Goal: Transaction & Acquisition: Purchase product/service

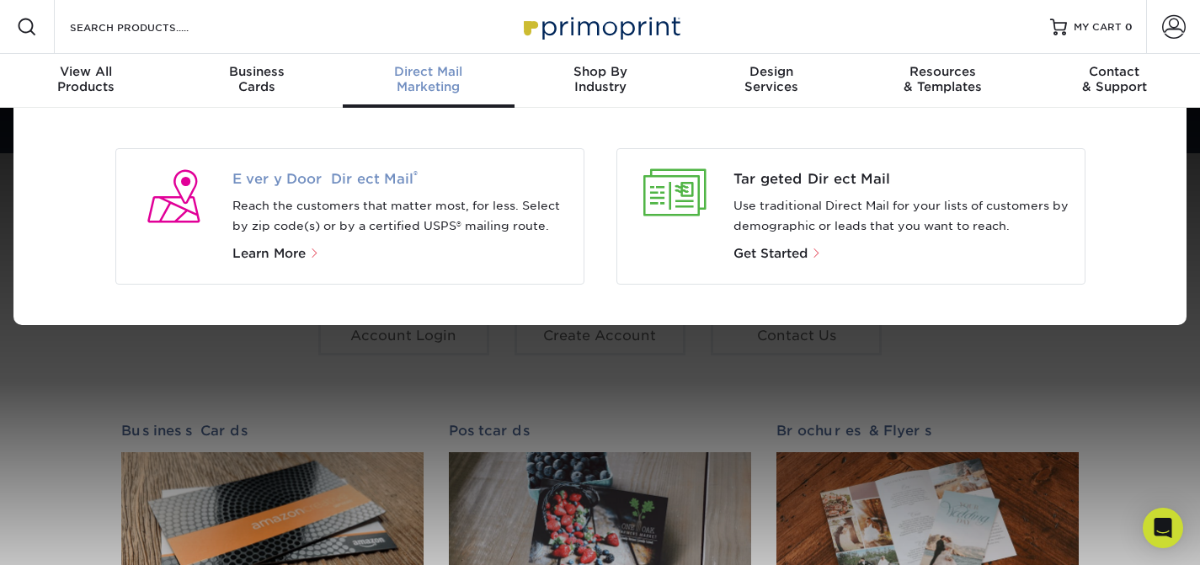
click at [339, 182] on span "Every Door Direct Mail ®" at bounding box center [401, 179] width 338 height 20
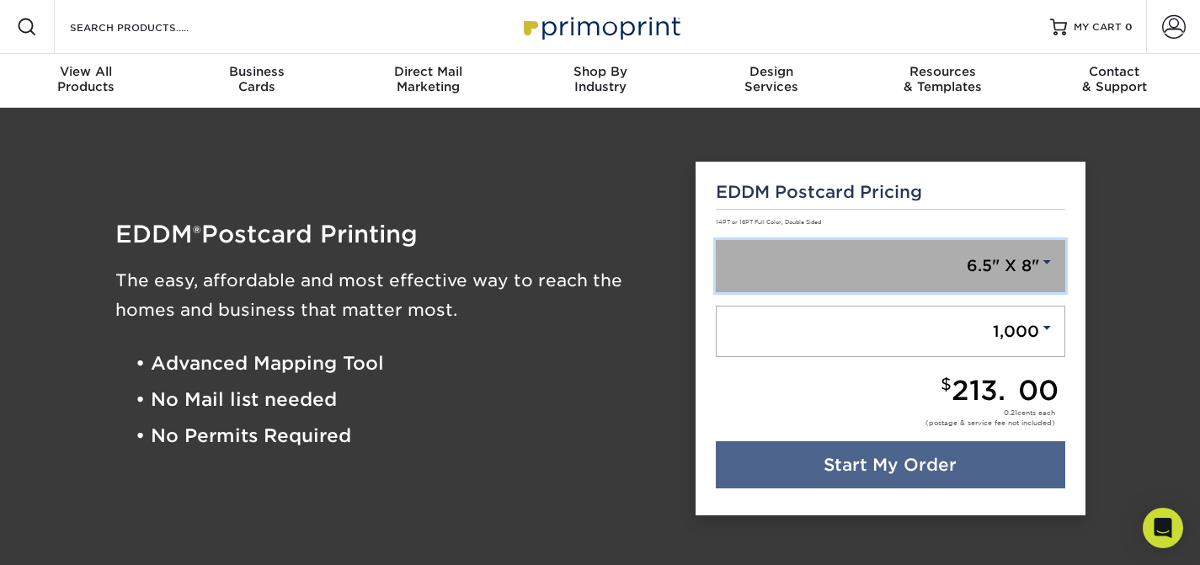
click at [996, 251] on link "6.5" X 8"" at bounding box center [890, 266] width 349 height 52
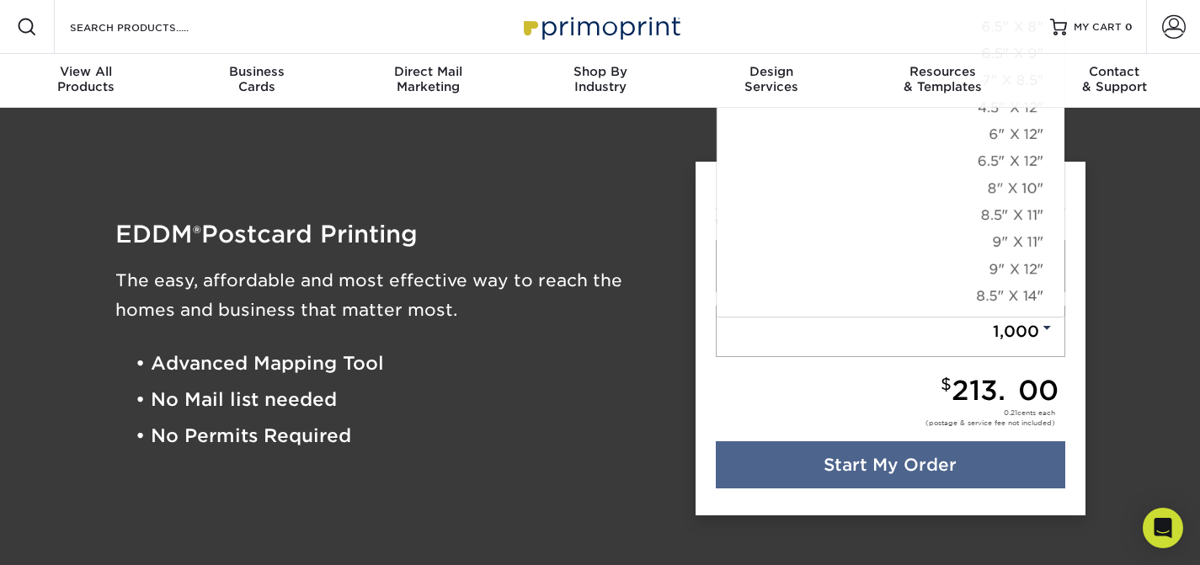
click at [1080, 183] on div "EDDM Postcard Pricing 14PT or 16PT Full Color, Double Sided 6.5" X 8" 6.5" X 8"…" at bounding box center [891, 339] width 390 height 355
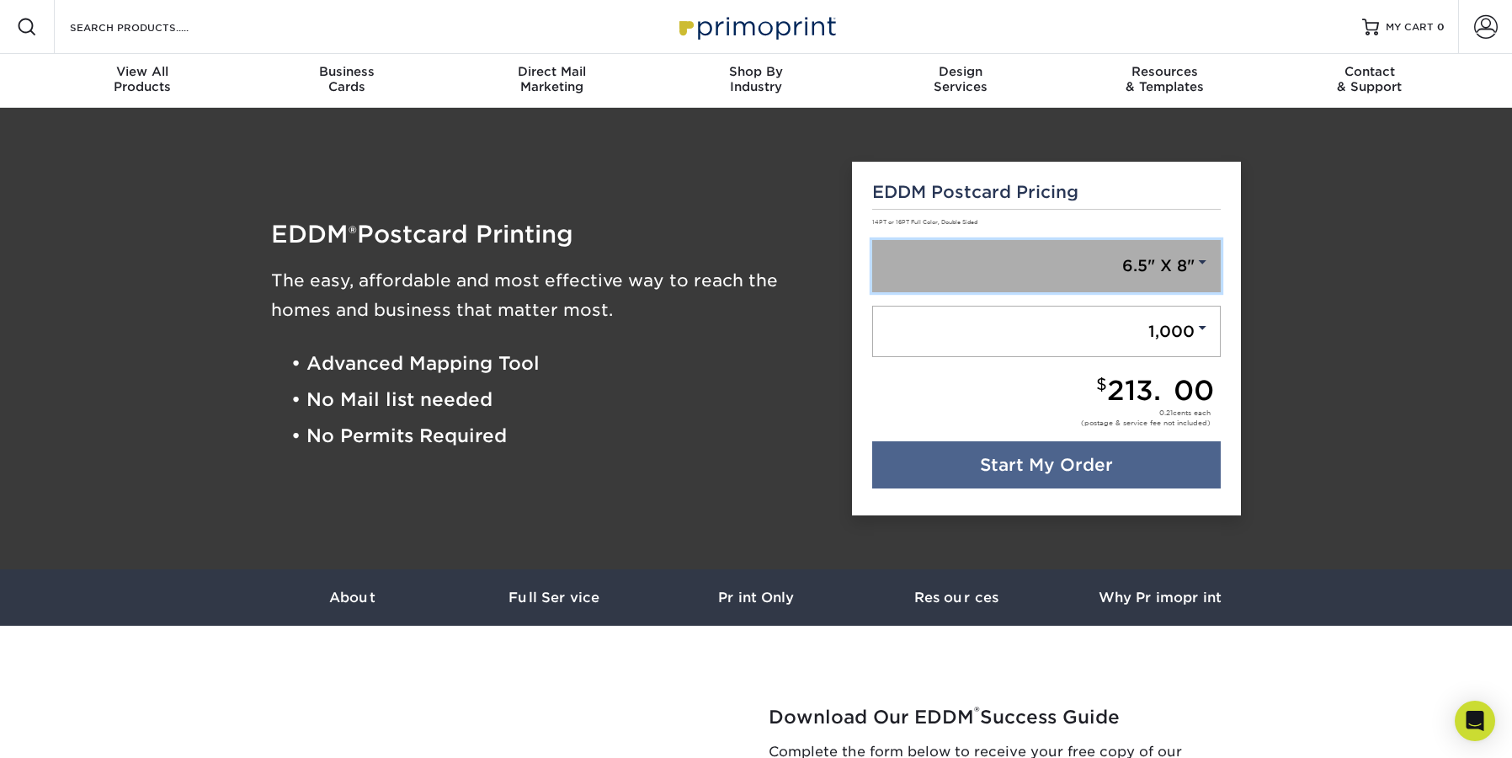
click at [1155, 267] on link "6.5" X 8"" at bounding box center [1046, 266] width 349 height 52
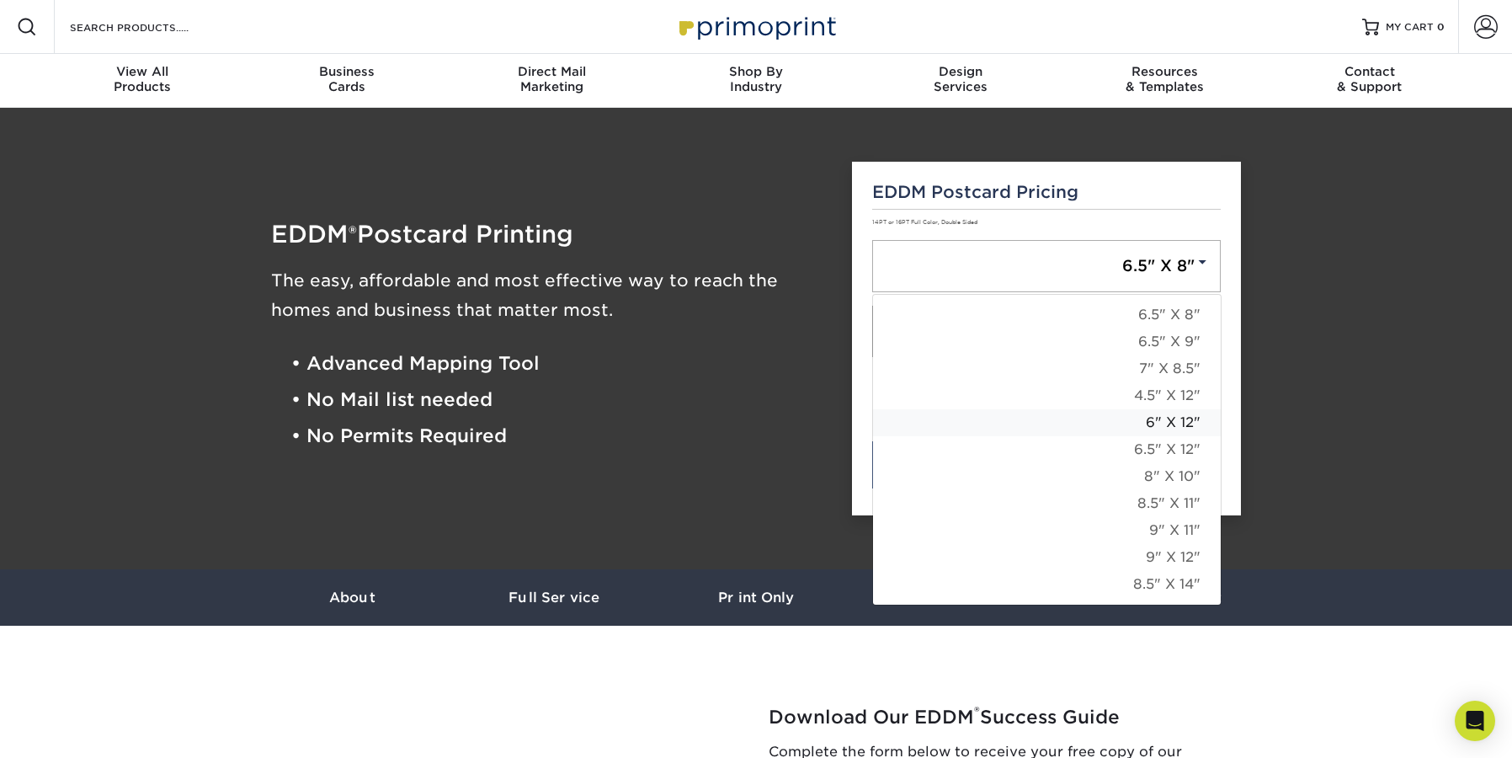
click at [1132, 433] on link "6" X 12"" at bounding box center [1047, 422] width 348 height 27
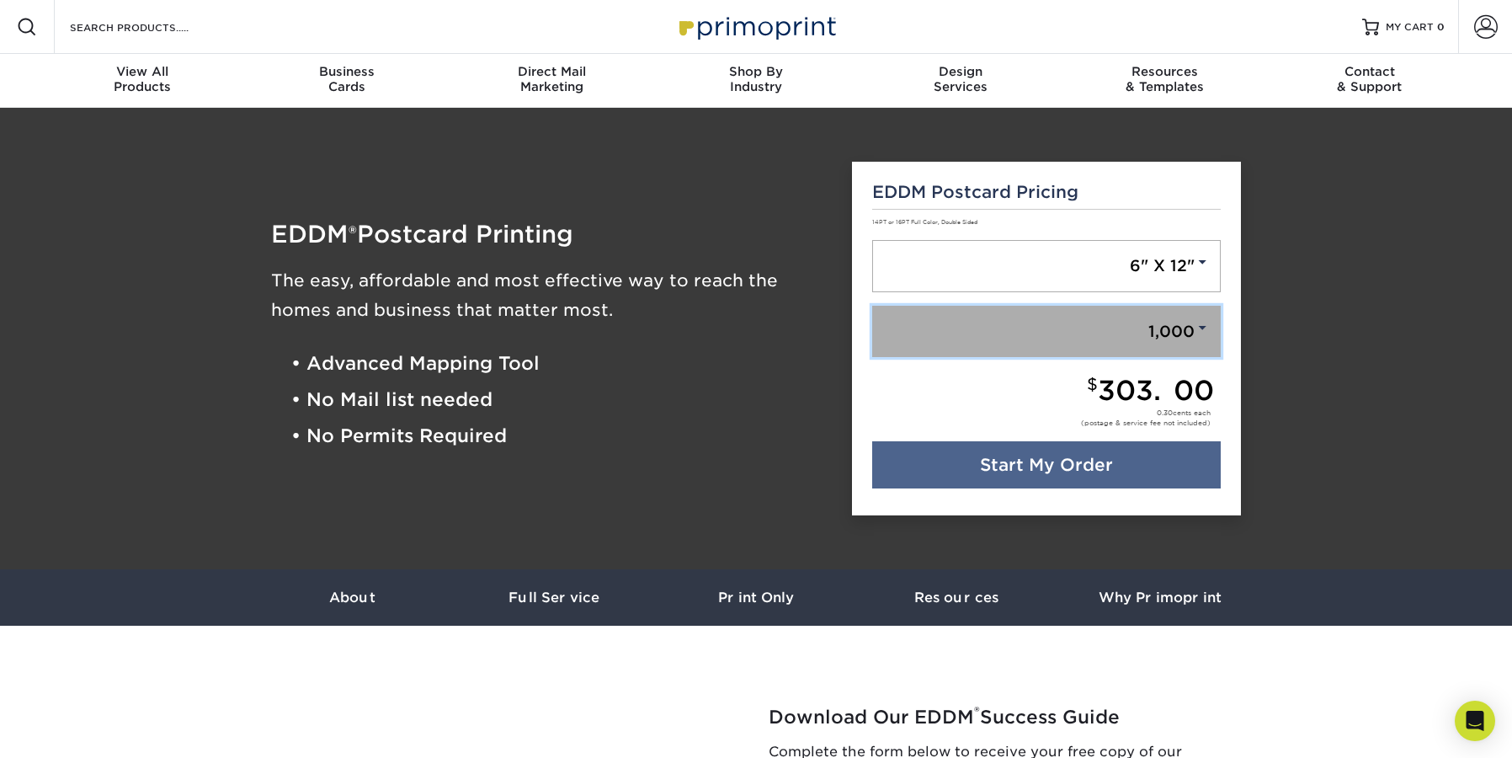
click at [1140, 323] on link "1,000" at bounding box center [1046, 332] width 349 height 52
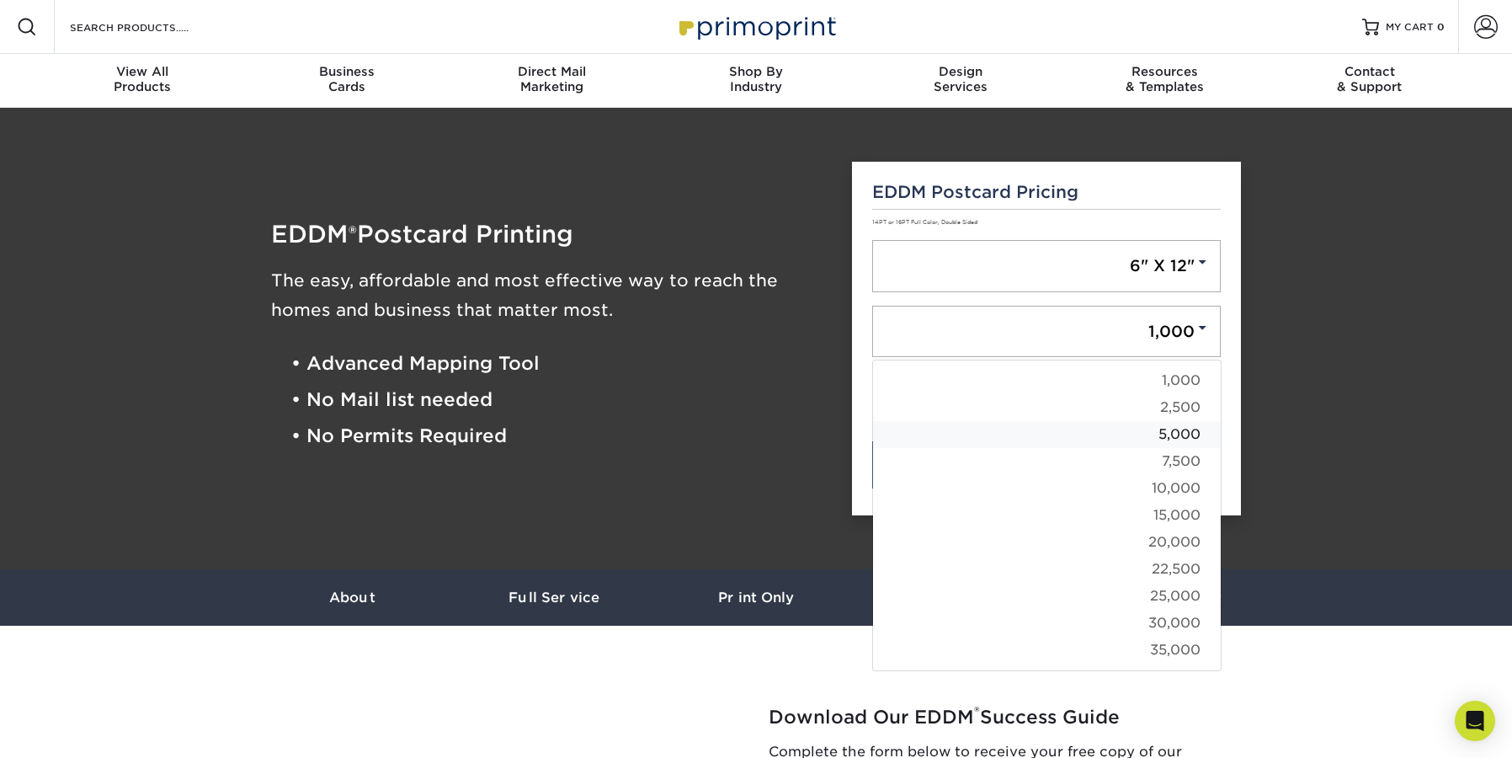
click at [1154, 421] on link "5,000" at bounding box center [1047, 434] width 348 height 27
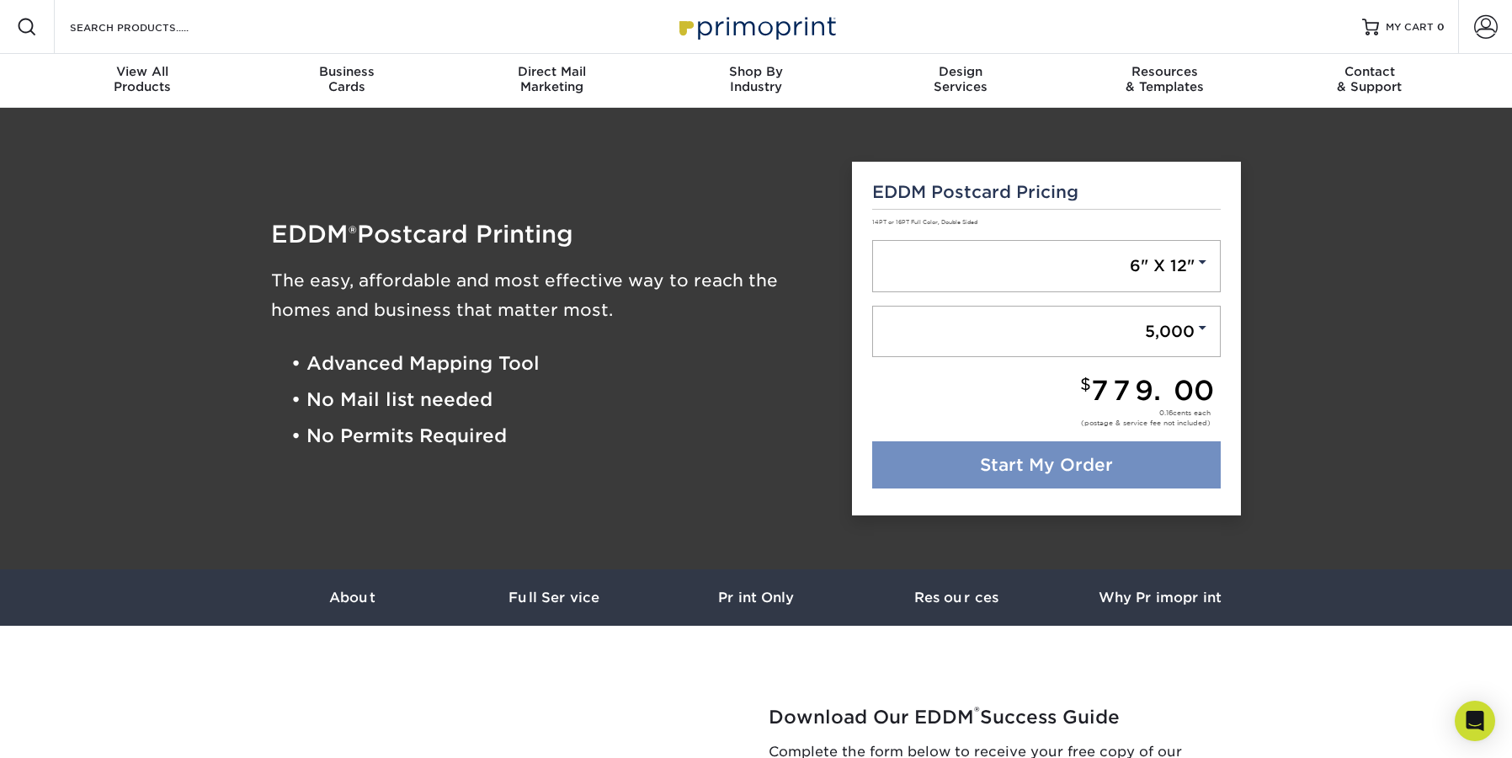
click at [1135, 468] on link "Start My Order" at bounding box center [1046, 464] width 349 height 47
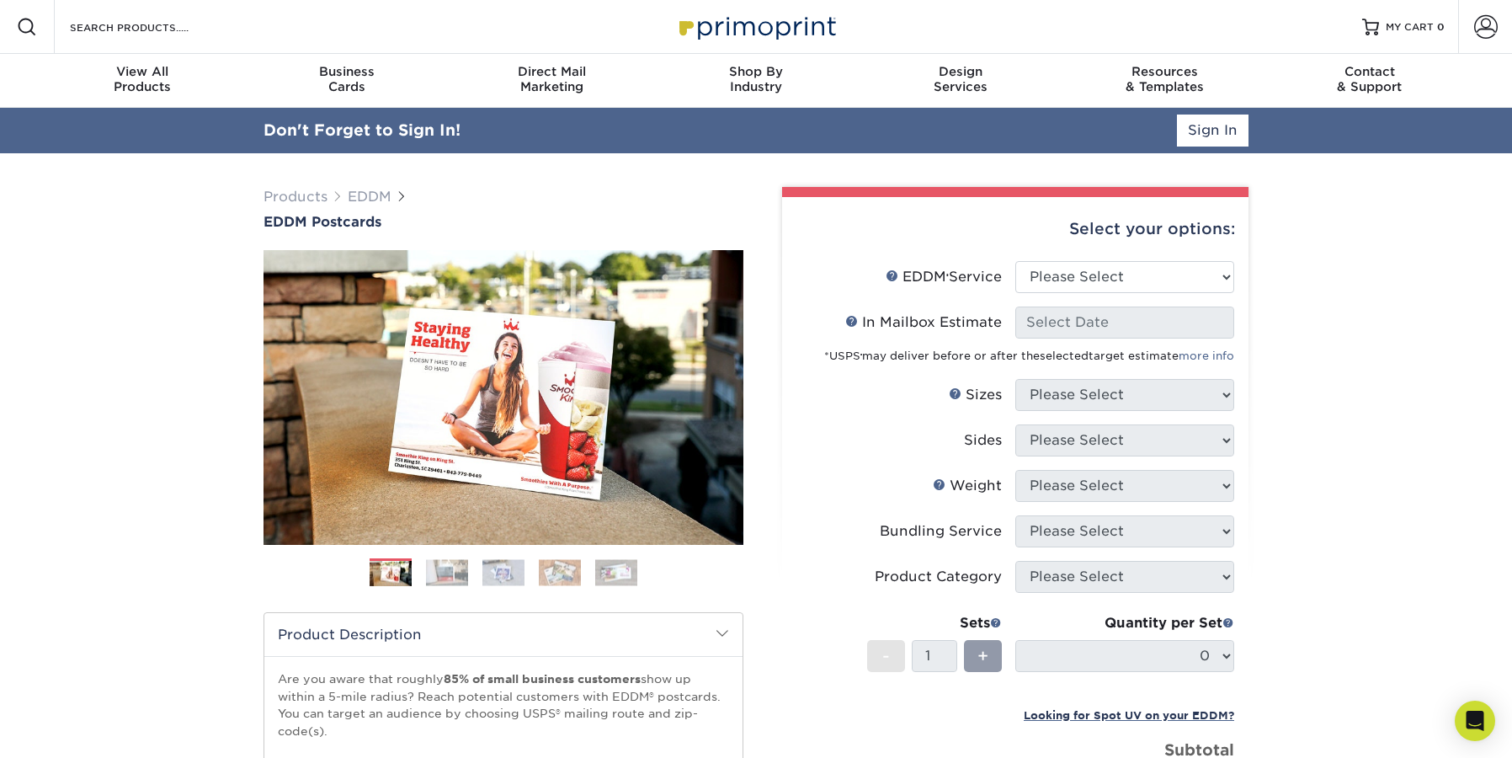
click at [1090, 228] on div "Select your options:" at bounding box center [1016, 229] width 440 height 64
click at [1156, 276] on select "Please Select Full Service Print Only" at bounding box center [1125, 277] width 219 height 32
select select "full_service"
click at [1016, 261] on select "Please Select Full Service Print Only" at bounding box center [1125, 277] width 219 height 32
select select "-1"
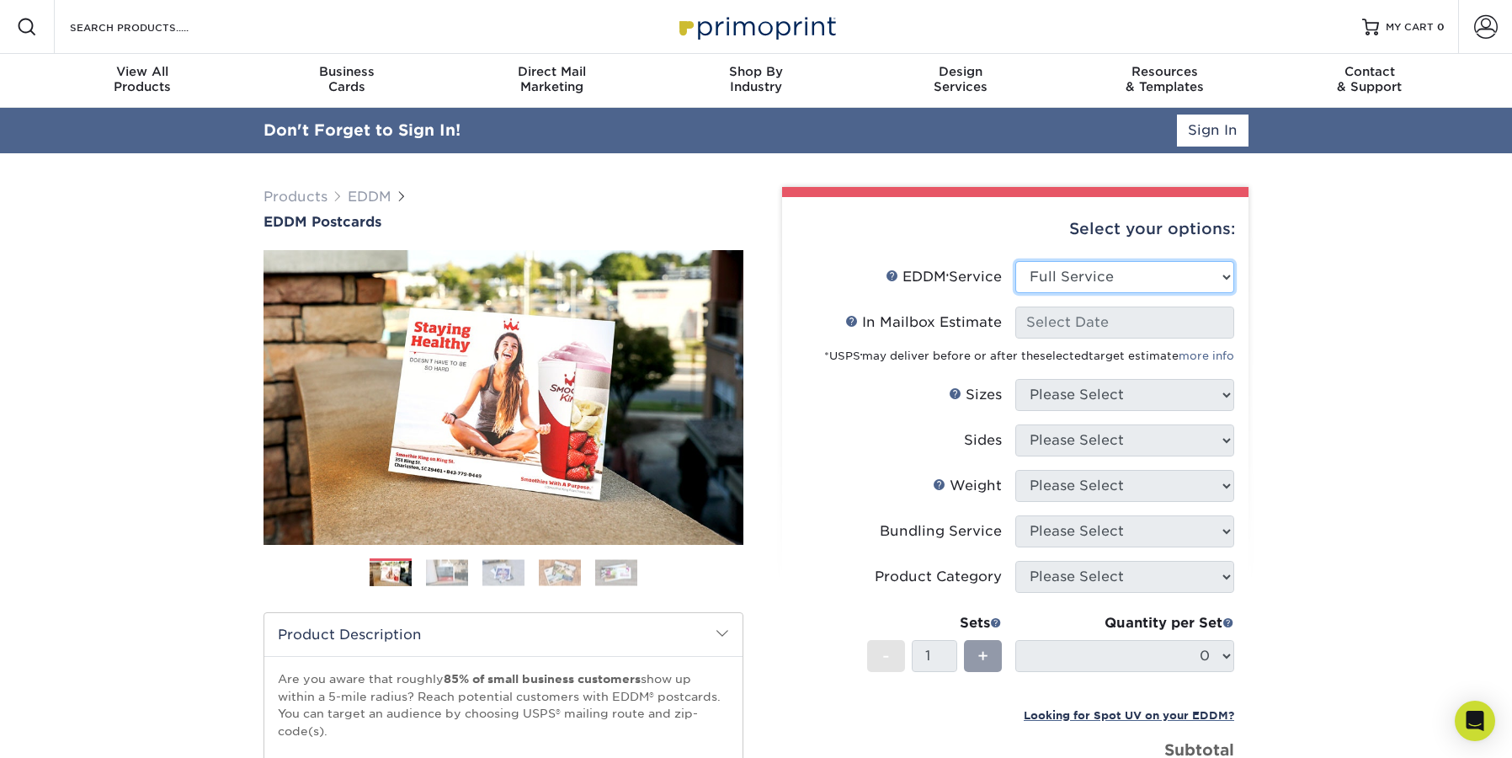
select select "-1"
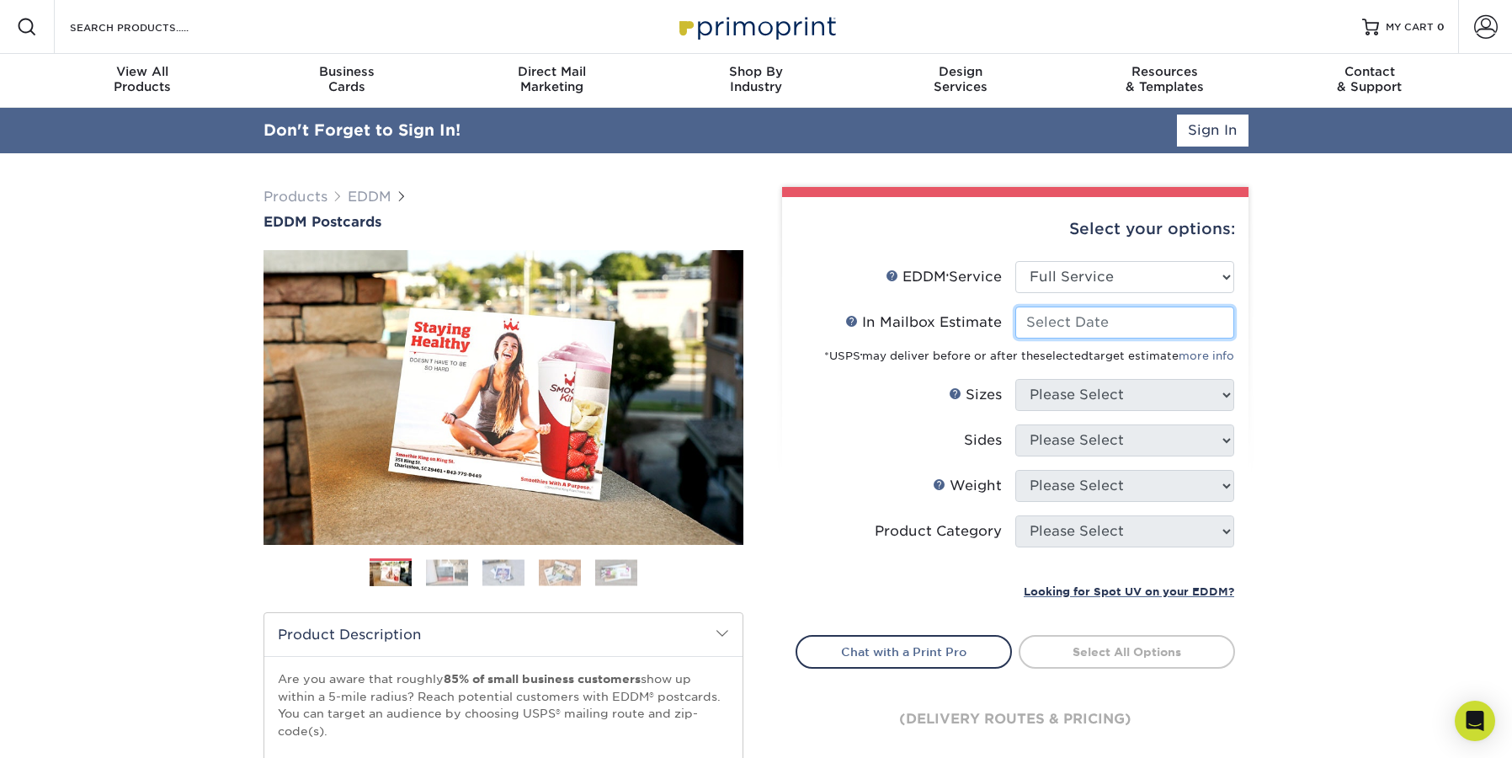
click at [1136, 328] on input "In Mailbox Estimate Help In Mailbox Estimate" at bounding box center [1125, 323] width 219 height 32
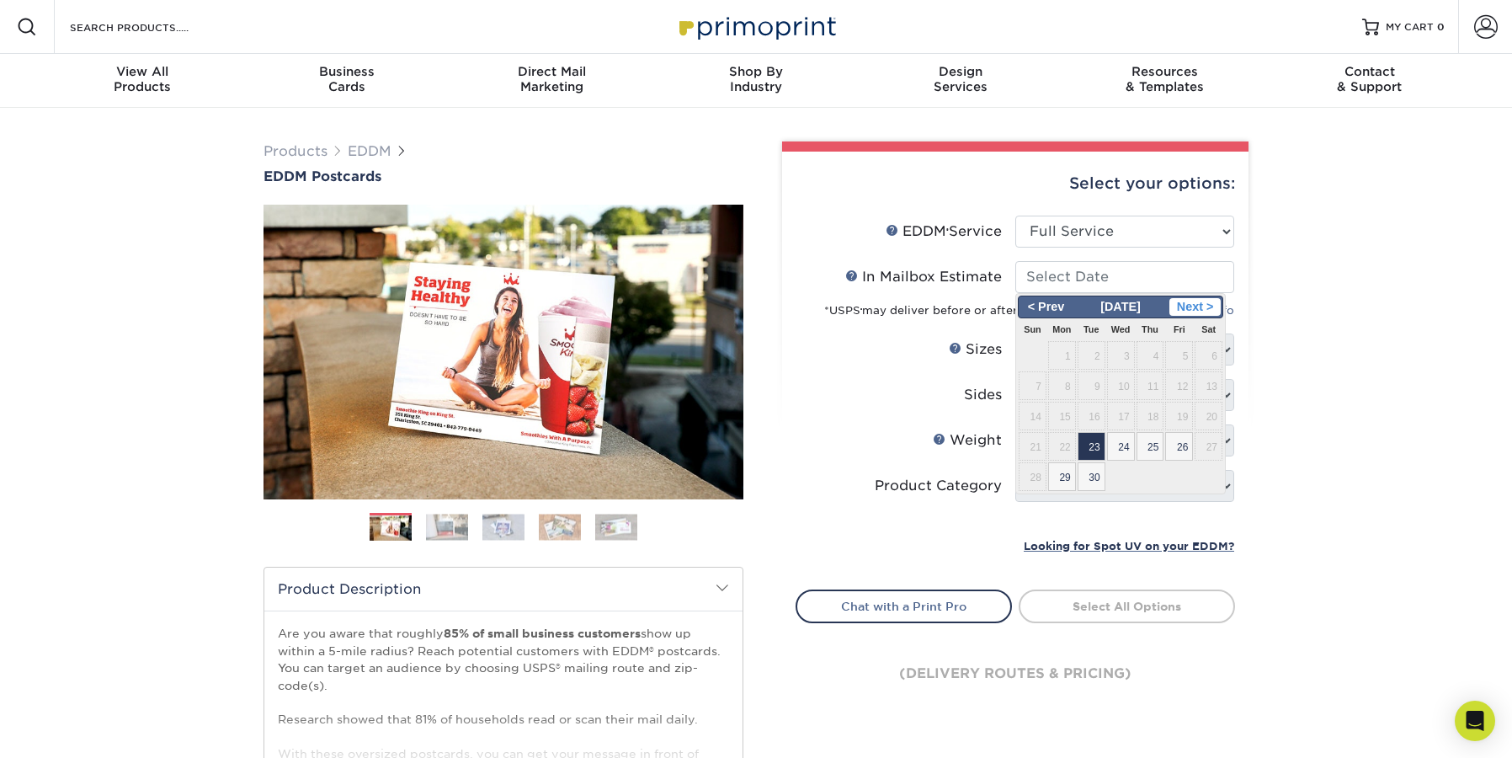
click at [1208, 307] on span "Next >" at bounding box center [1195, 307] width 51 height 19
click at [1122, 352] on span "1" at bounding box center [1121, 355] width 28 height 29
type input "2025-10-01"
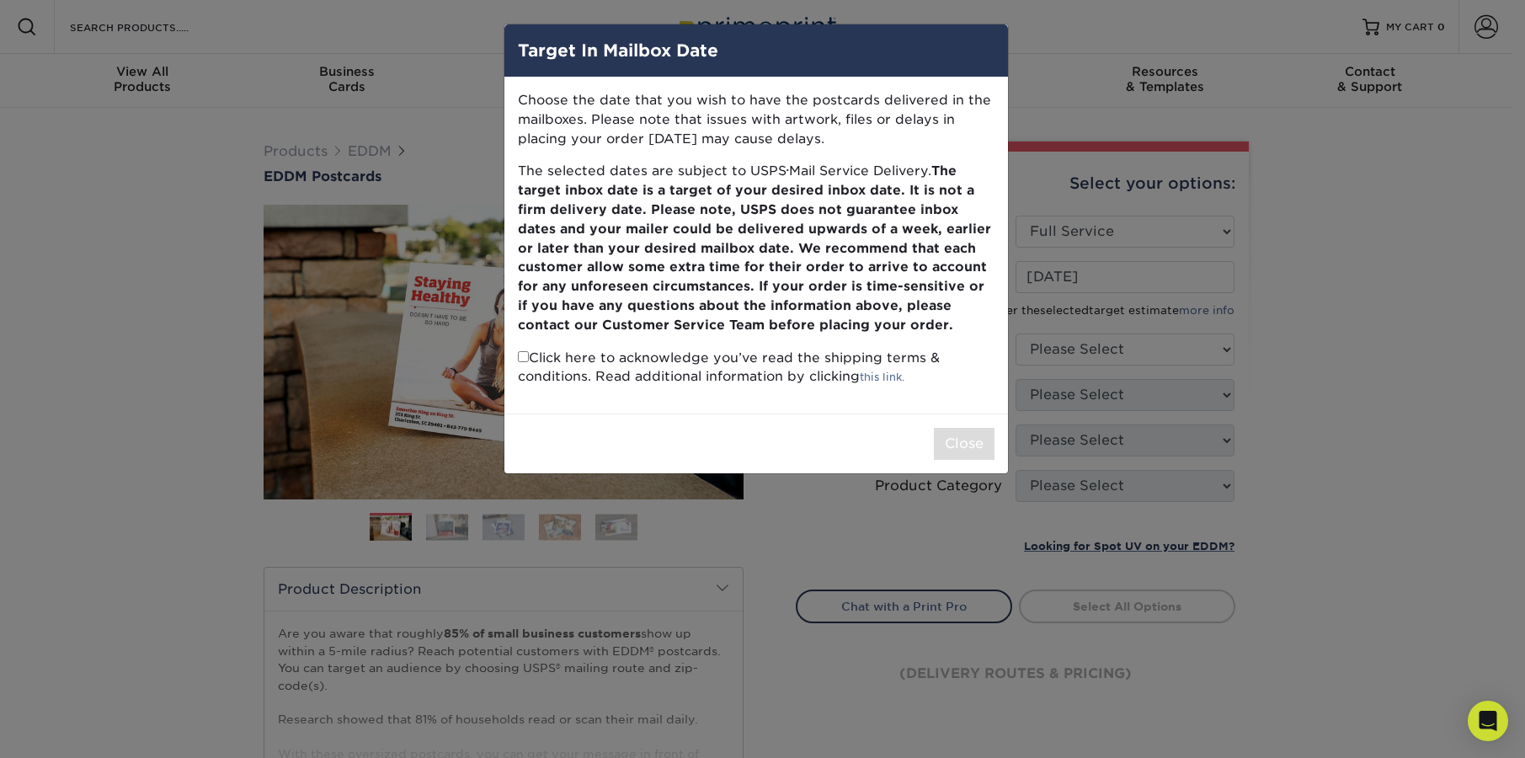
click at [527, 358] on input "checkbox" at bounding box center [523, 356] width 11 height 11
checkbox input "true"
click at [958, 440] on button "Close" at bounding box center [964, 444] width 61 height 32
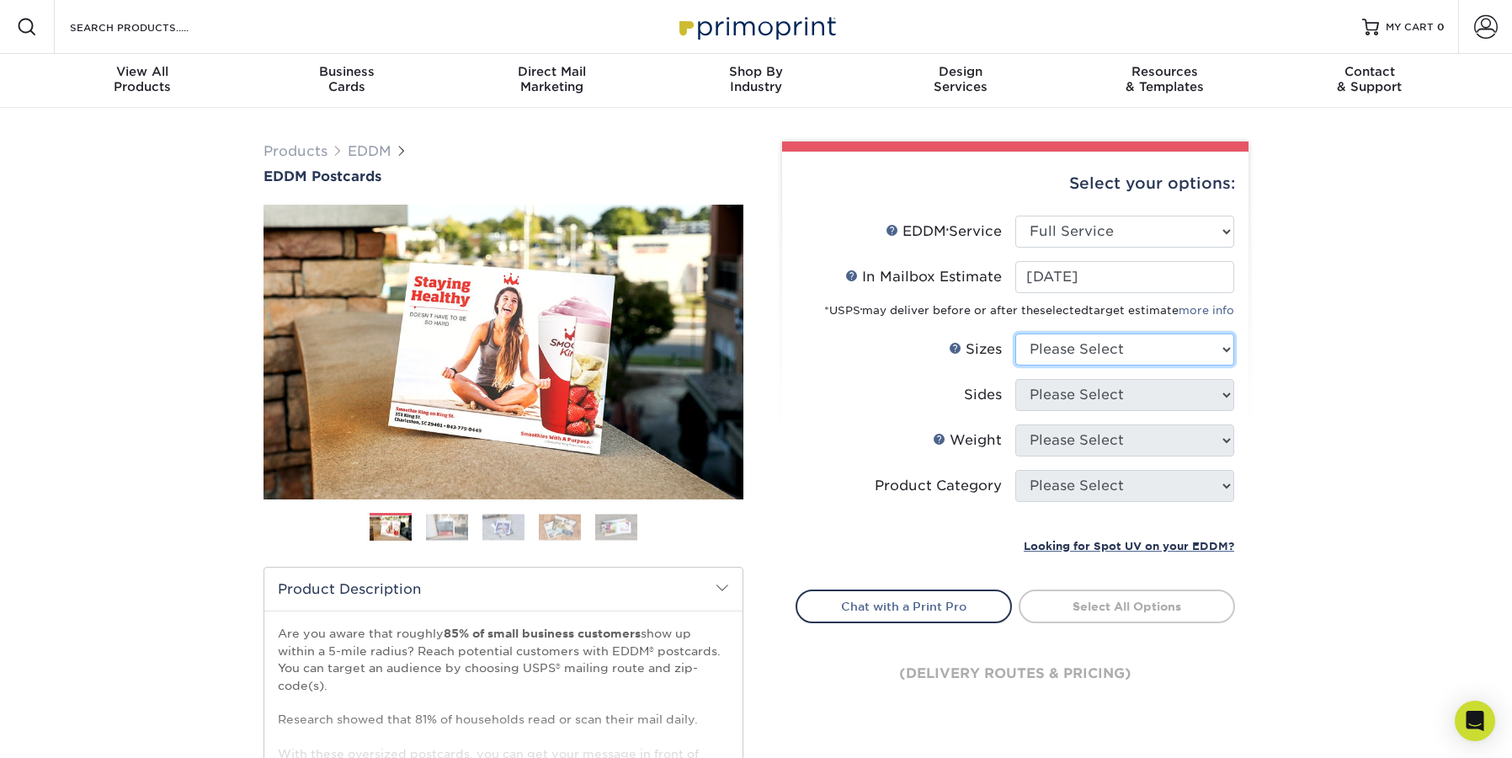
click at [1119, 344] on select "Please Select 4.5" x 12" 6" x 12" 6.5" x 8" 6.5" x 9" 6.5" x 12" 7" x 8.5" 8" x…" at bounding box center [1125, 349] width 219 height 32
select select "6.00x12.00"
click at [1016, 333] on select "Please Select 4.5" x 12" 6" x 12" 6.5" x 8" 6.5" x 9" 6.5" x 12" 7" x 8.5" 8" x…" at bounding box center [1125, 349] width 219 height 32
click at [1118, 390] on select "Please Select Print Both Sides Print Front Only" at bounding box center [1125, 395] width 219 height 32
select select "13abbda7-1d64-4f25-8bb2-c179b224825d"
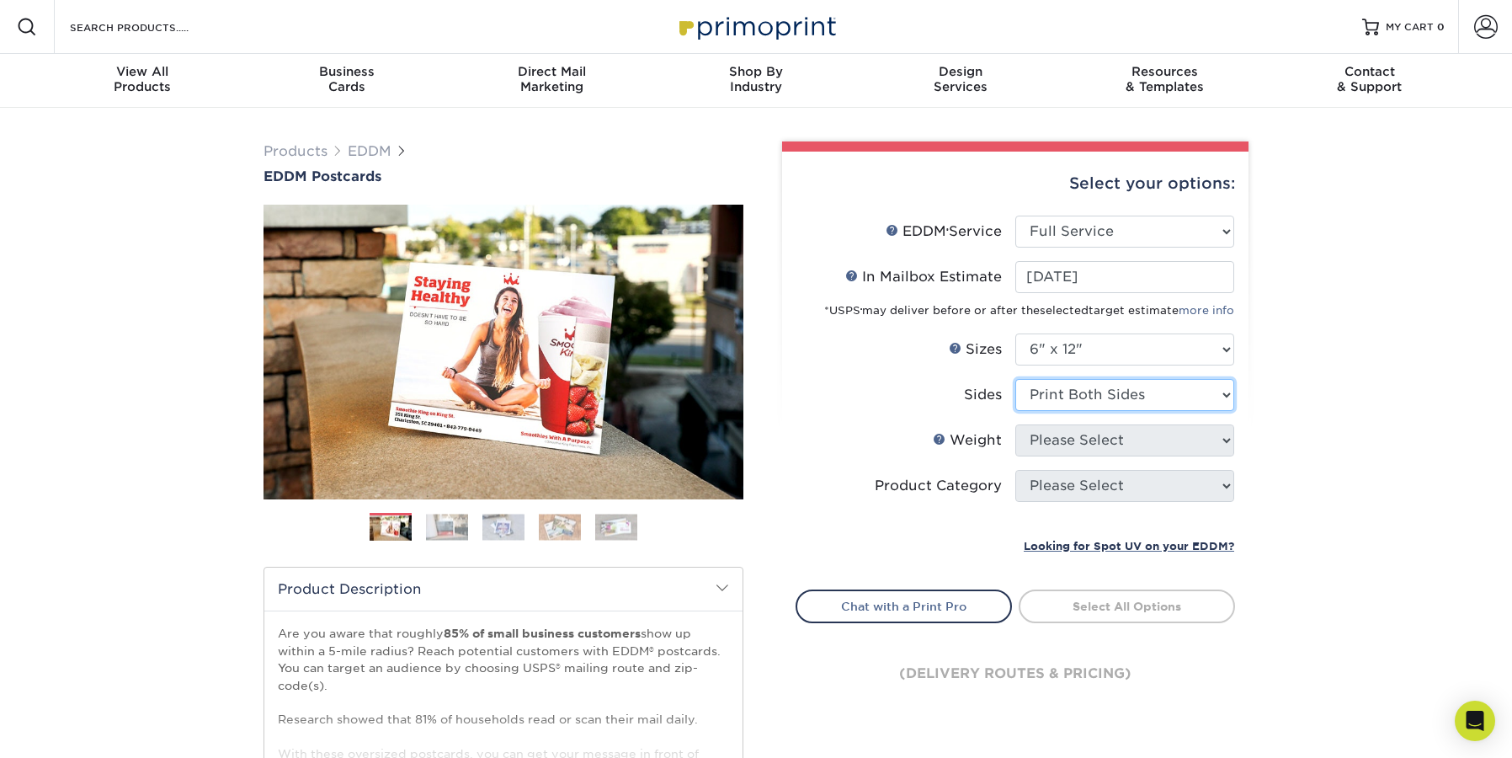
click at [1016, 379] on select "Please Select Print Both Sides Print Front Only" at bounding box center [1125, 395] width 219 height 32
click at [1126, 445] on select "Please Select 14PT 16PT" at bounding box center [1125, 440] width 219 height 32
select select "14PT"
click at [1016, 424] on select "Please Select 14PT 16PT" at bounding box center [1125, 440] width 219 height 32
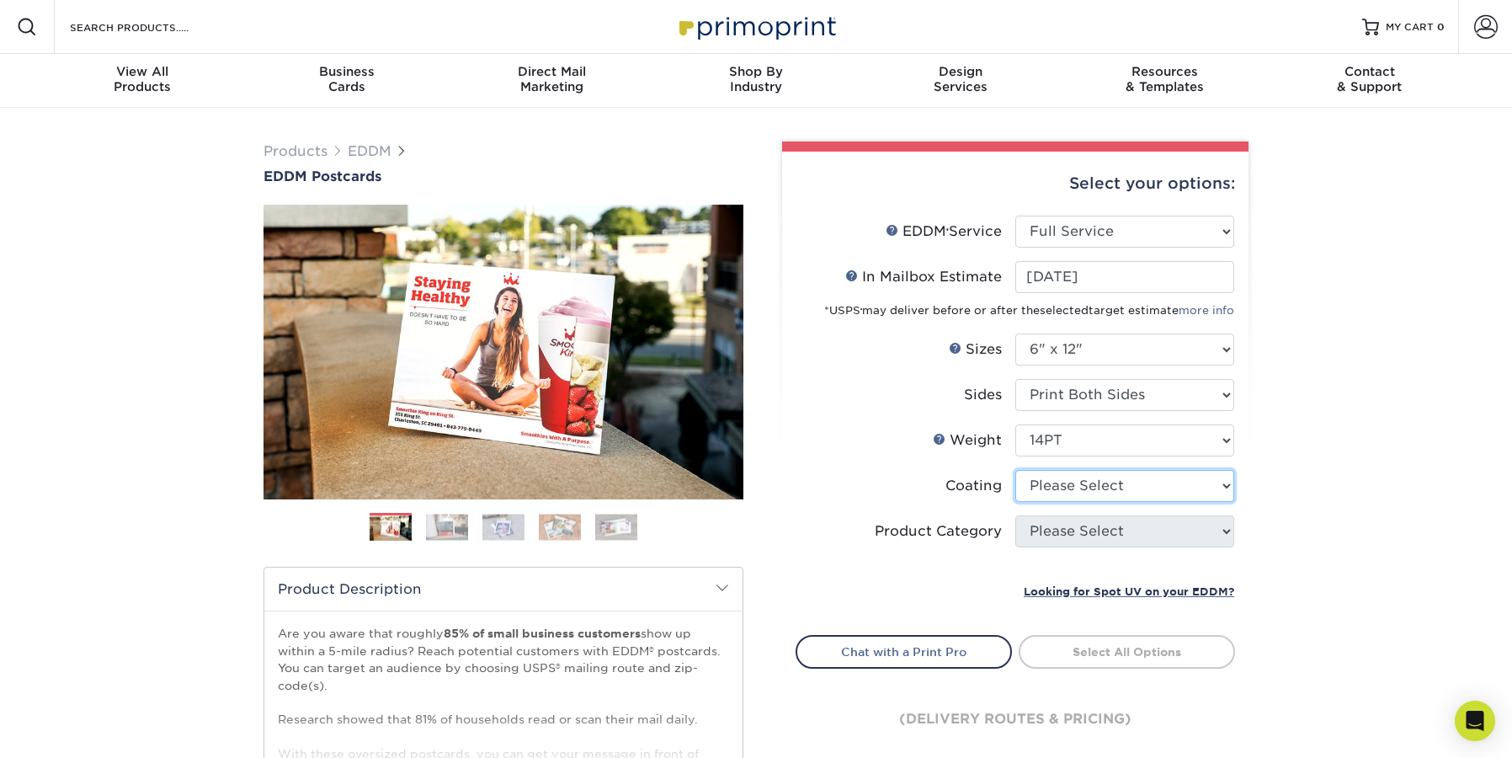
click at [1144, 494] on select at bounding box center [1125, 486] width 219 height 32
select select "121bb7b5-3b4d-429f-bd8d-bbf80e953313"
click at [1016, 470] on select at bounding box center [1125, 486] width 219 height 32
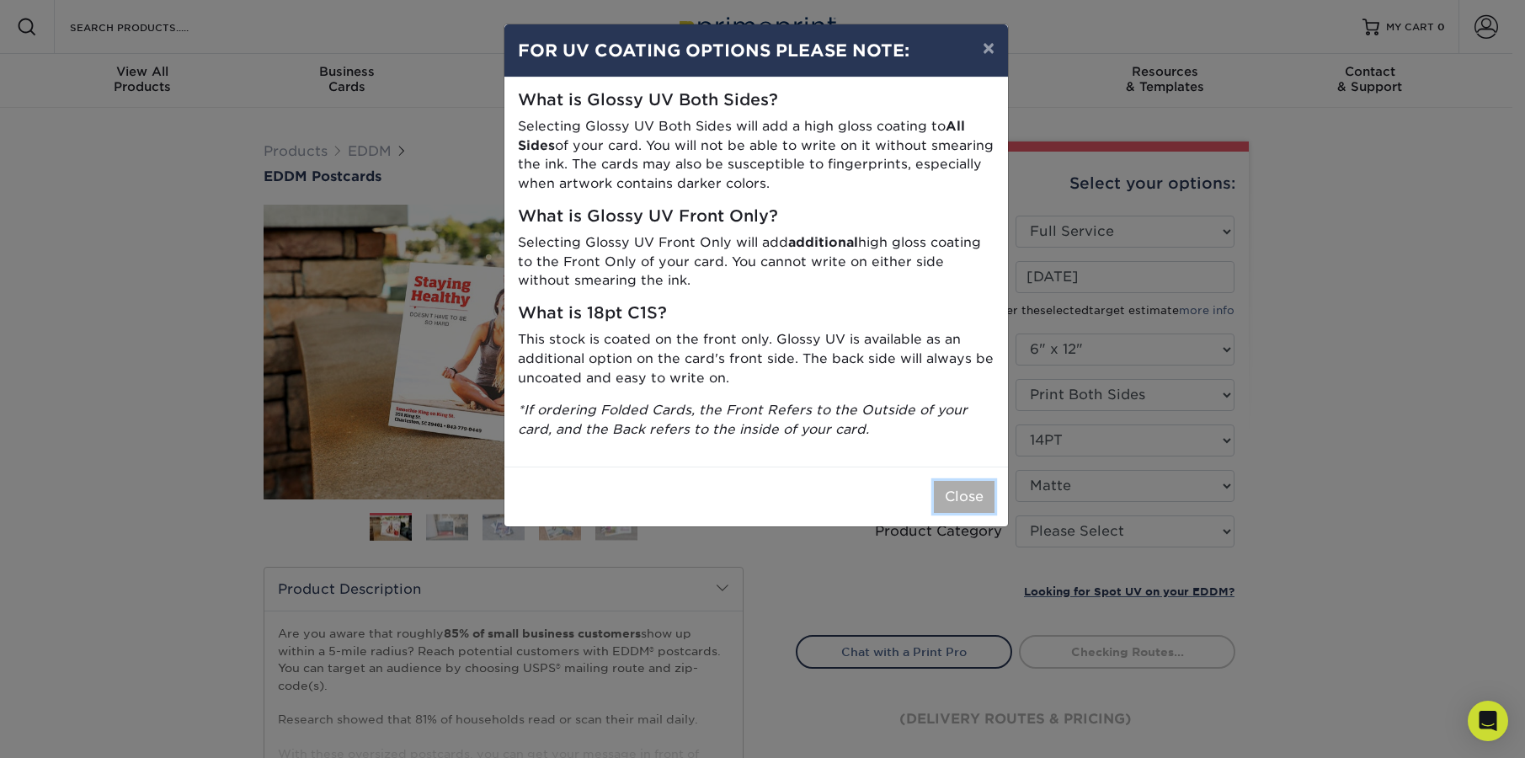
click at [972, 501] on button "Close" at bounding box center [964, 497] width 61 height 32
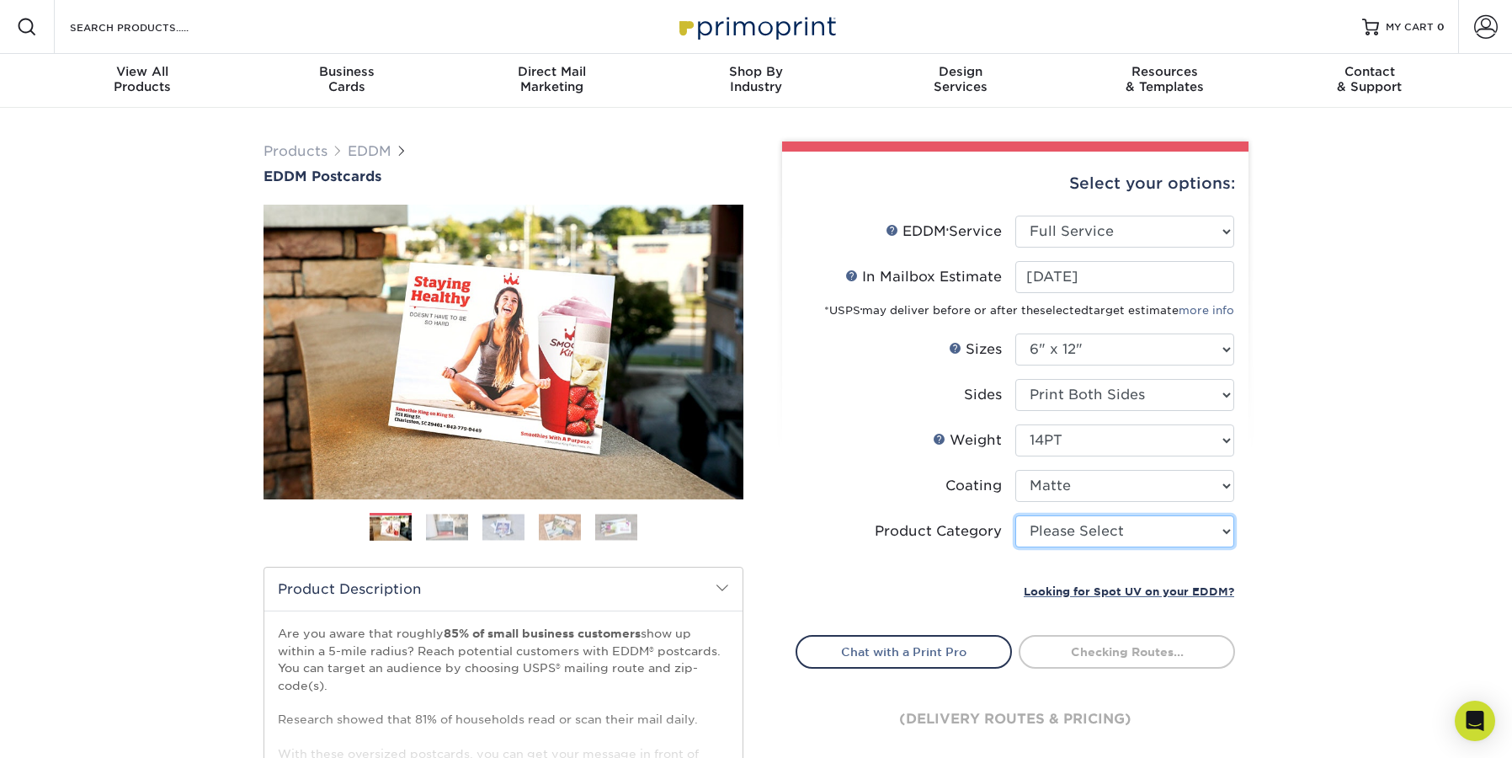
click at [1144, 540] on select "Please Select Postcards" at bounding box center [1125, 531] width 219 height 32
select select "9b7272e0-d6c8-4c3c-8e97-d3a1bcdab858"
click at [1016, 515] on select "Please Select Postcards" at bounding box center [1125, 531] width 219 height 32
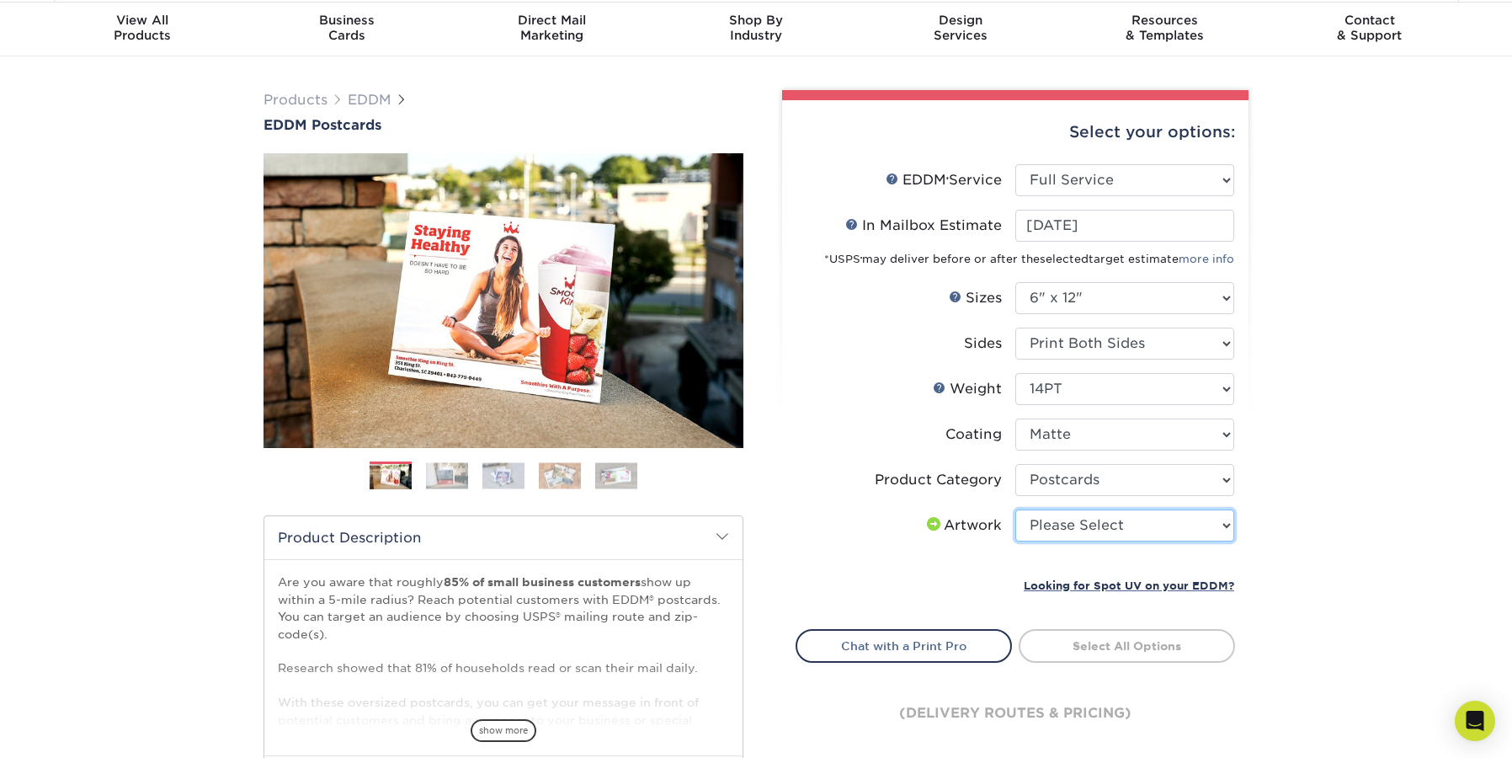
click at [1113, 535] on select "Please Select I will upload files I need a design - $150" at bounding box center [1125, 525] width 219 height 32
select select "upload"
click at [1016, 509] on select "Please Select I will upload files I need a design - $150" at bounding box center [1125, 525] width 219 height 32
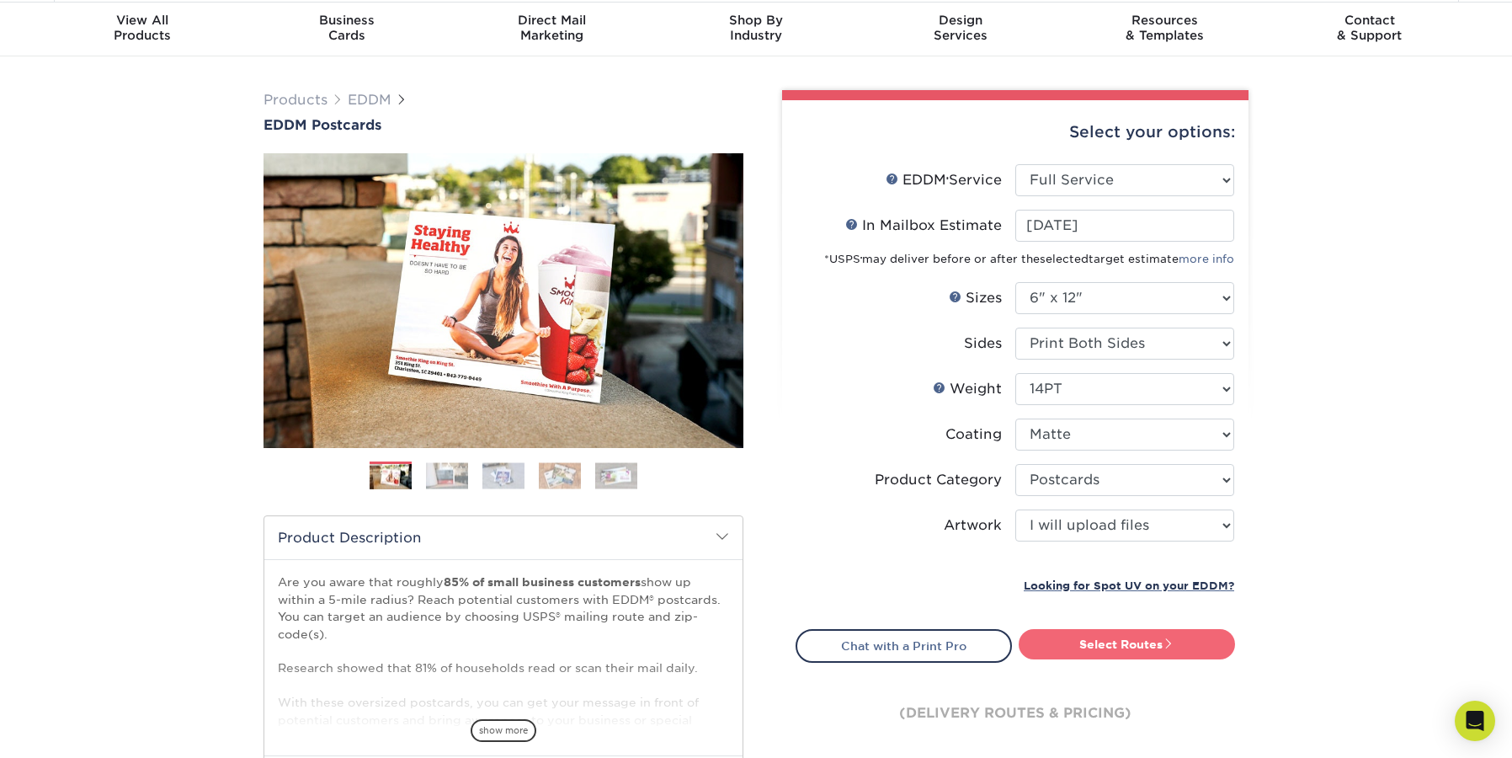
click at [1162, 653] on link "Select Routes" at bounding box center [1127, 644] width 216 height 30
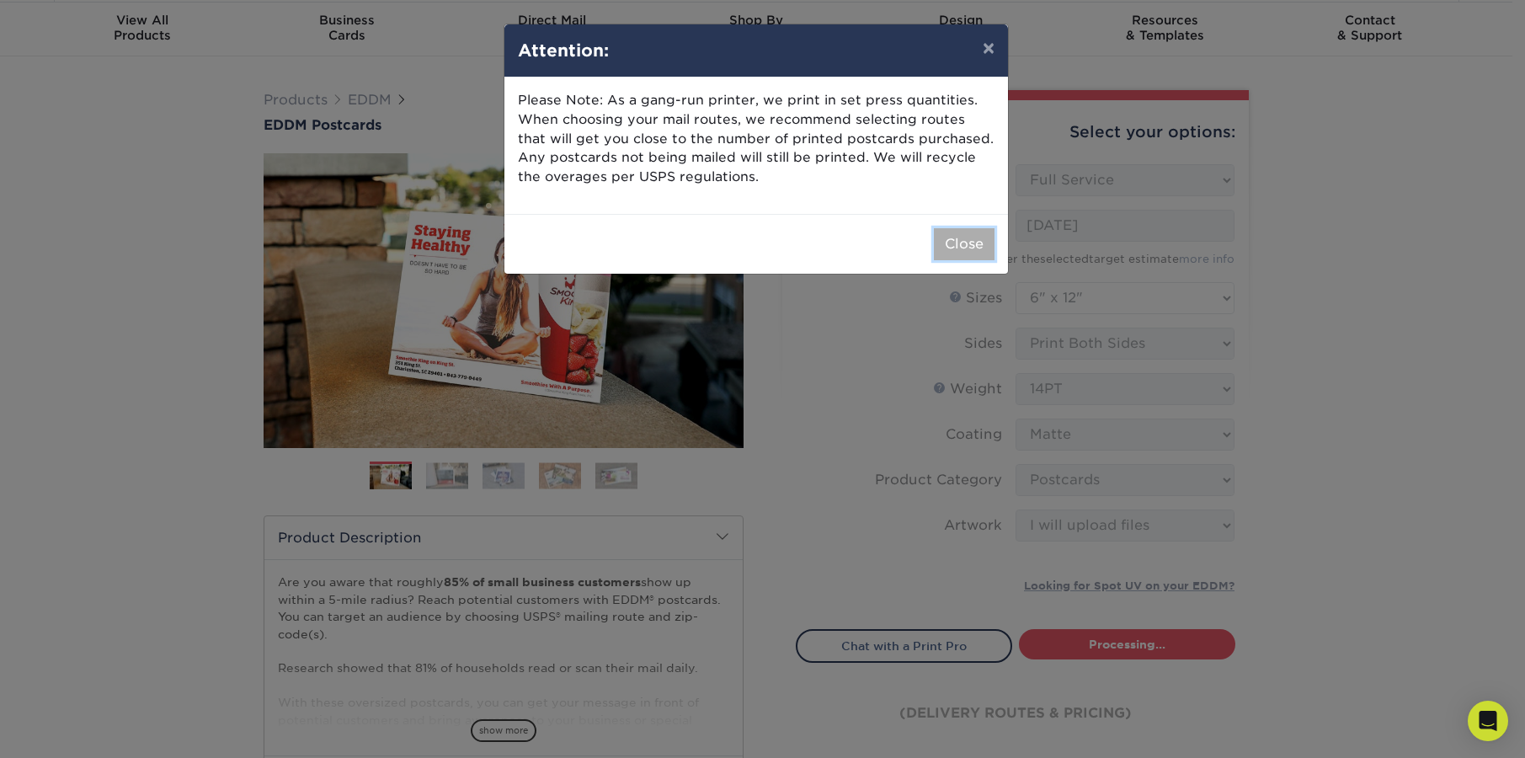
click at [964, 244] on button "Close" at bounding box center [964, 244] width 61 height 32
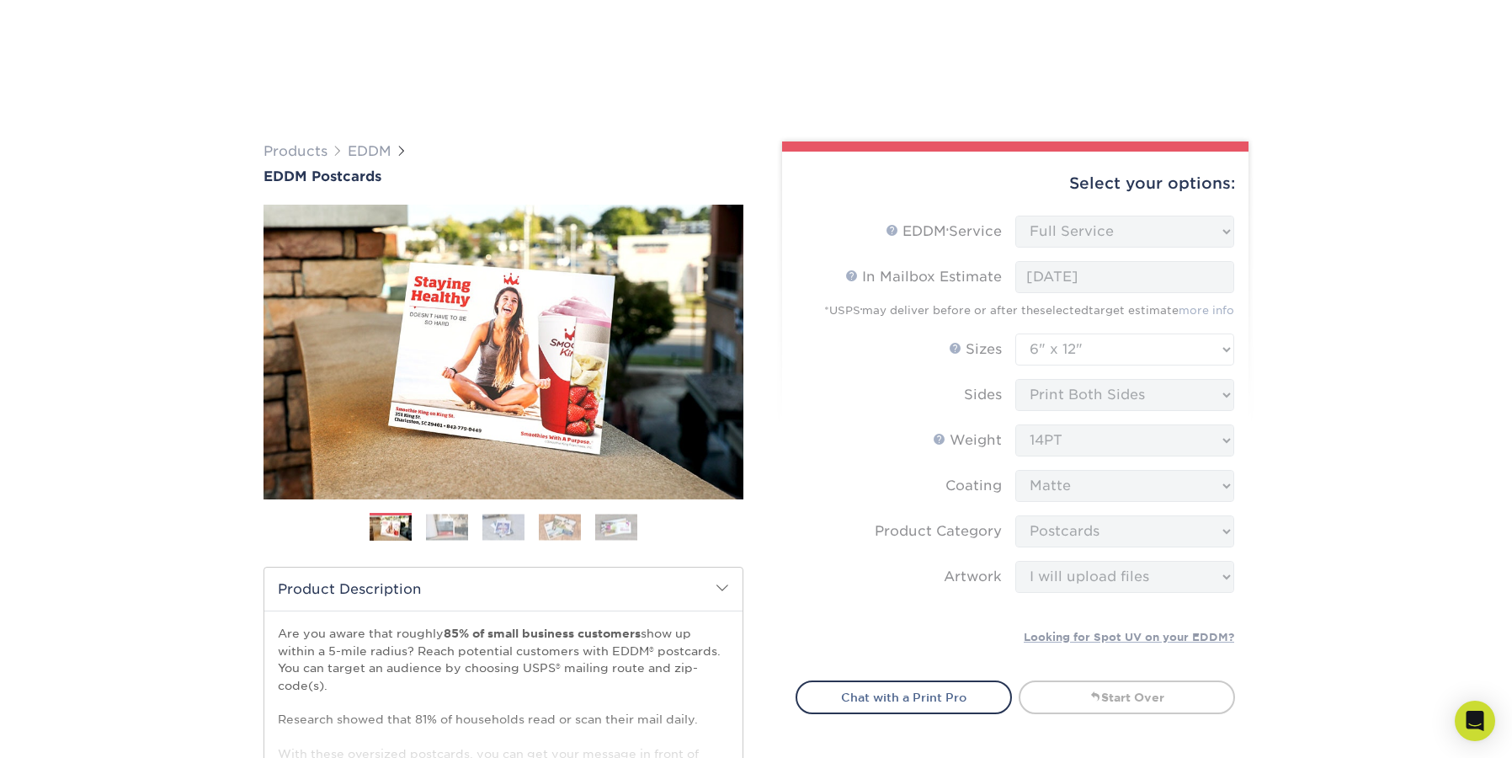
scroll to position [233, 0]
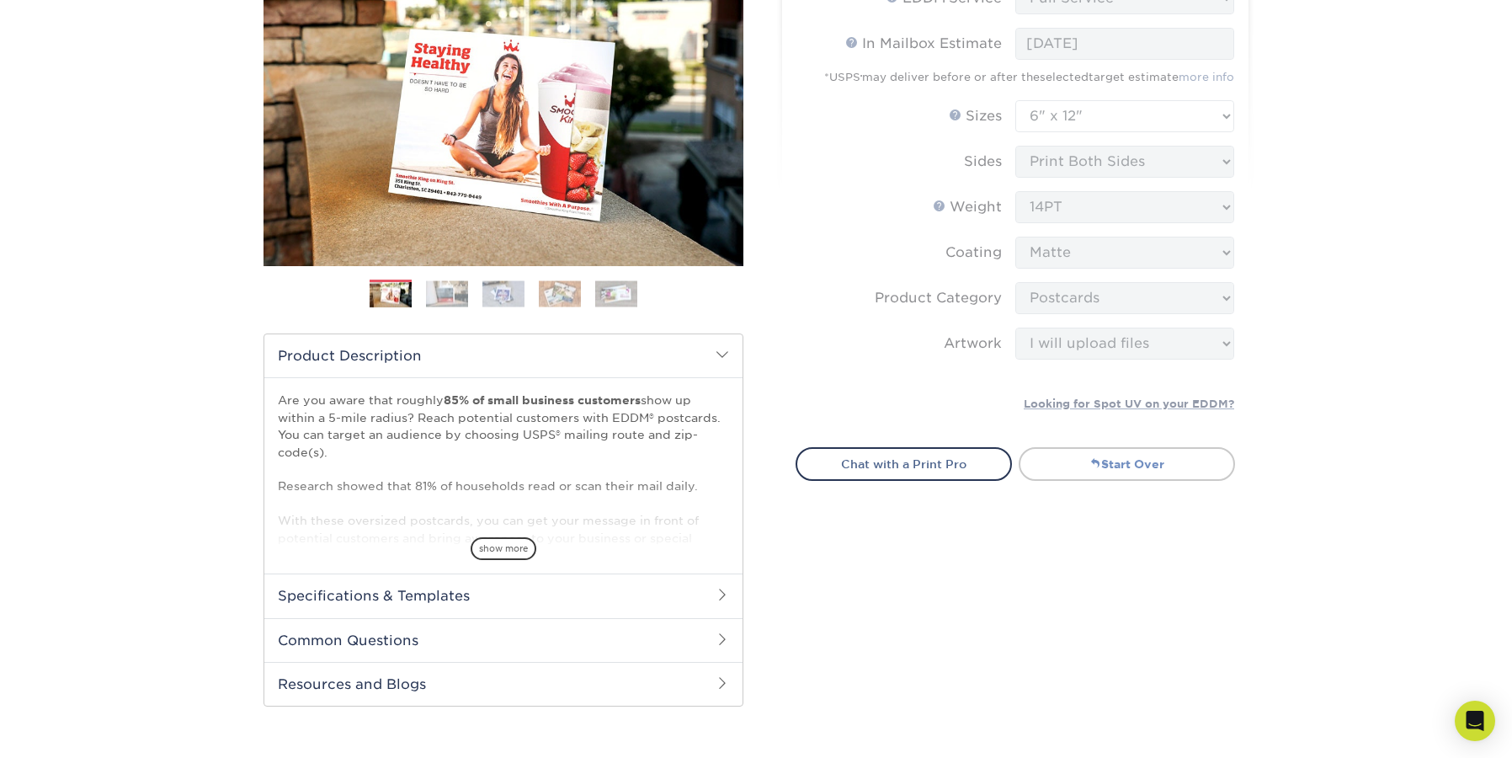
click at [1125, 458] on link "Start Over" at bounding box center [1127, 464] width 216 height 34
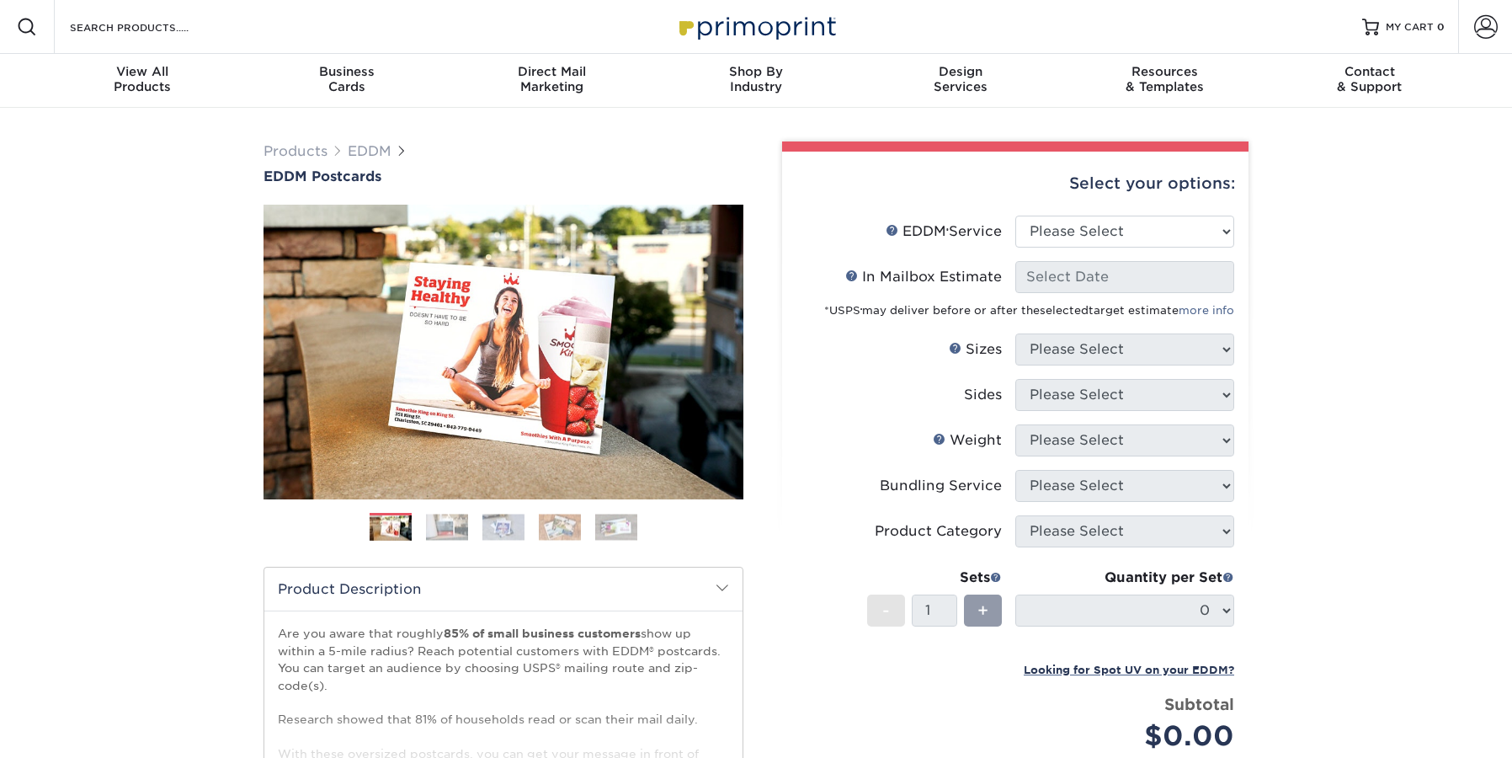
scroll to position [70, 0]
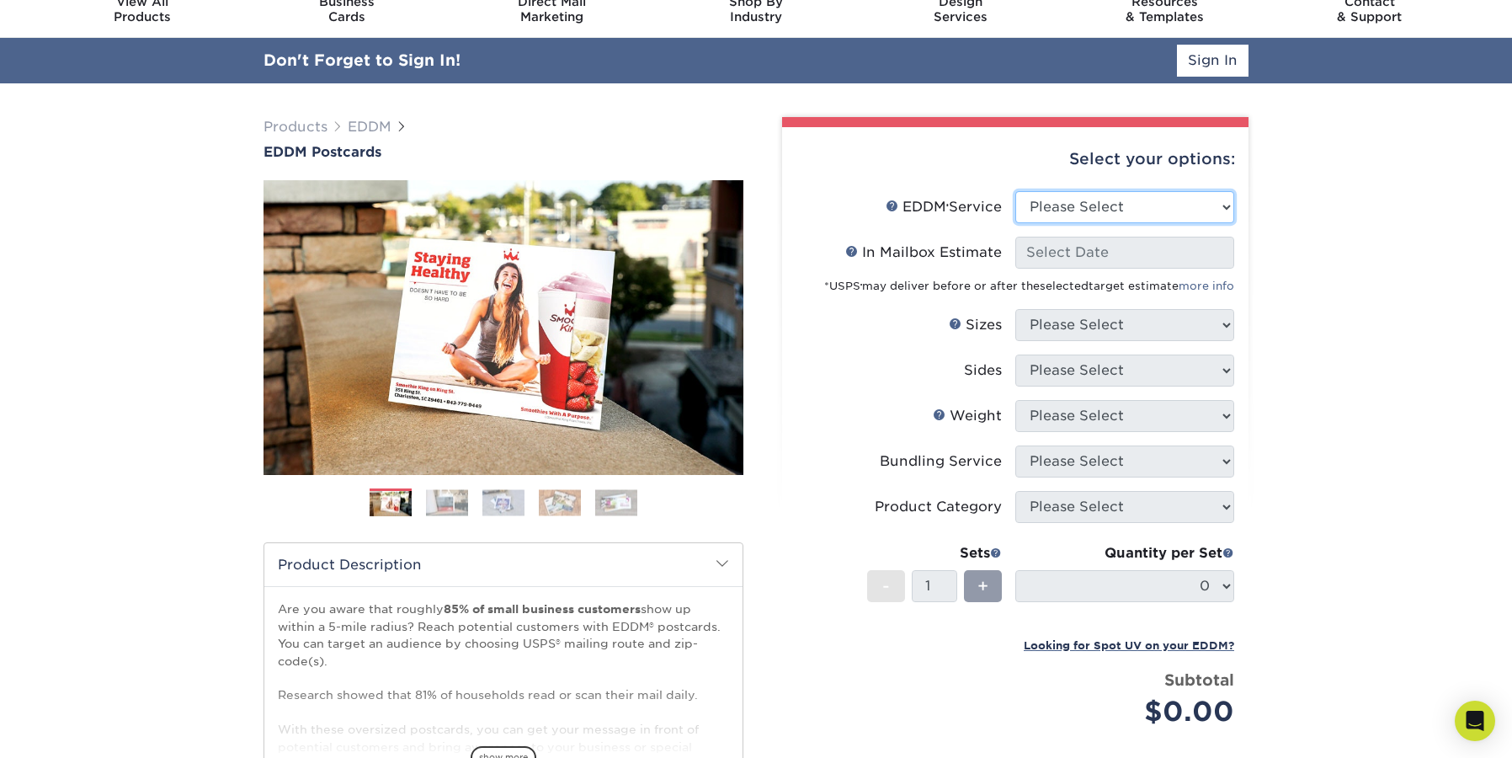
click at [1050, 206] on select "Please Select Full Service Print Only" at bounding box center [1125, 207] width 219 height 32
select select "full_service"
click at [1016, 191] on select "Please Select Full Service Print Only" at bounding box center [1125, 207] width 219 height 32
select select "-1"
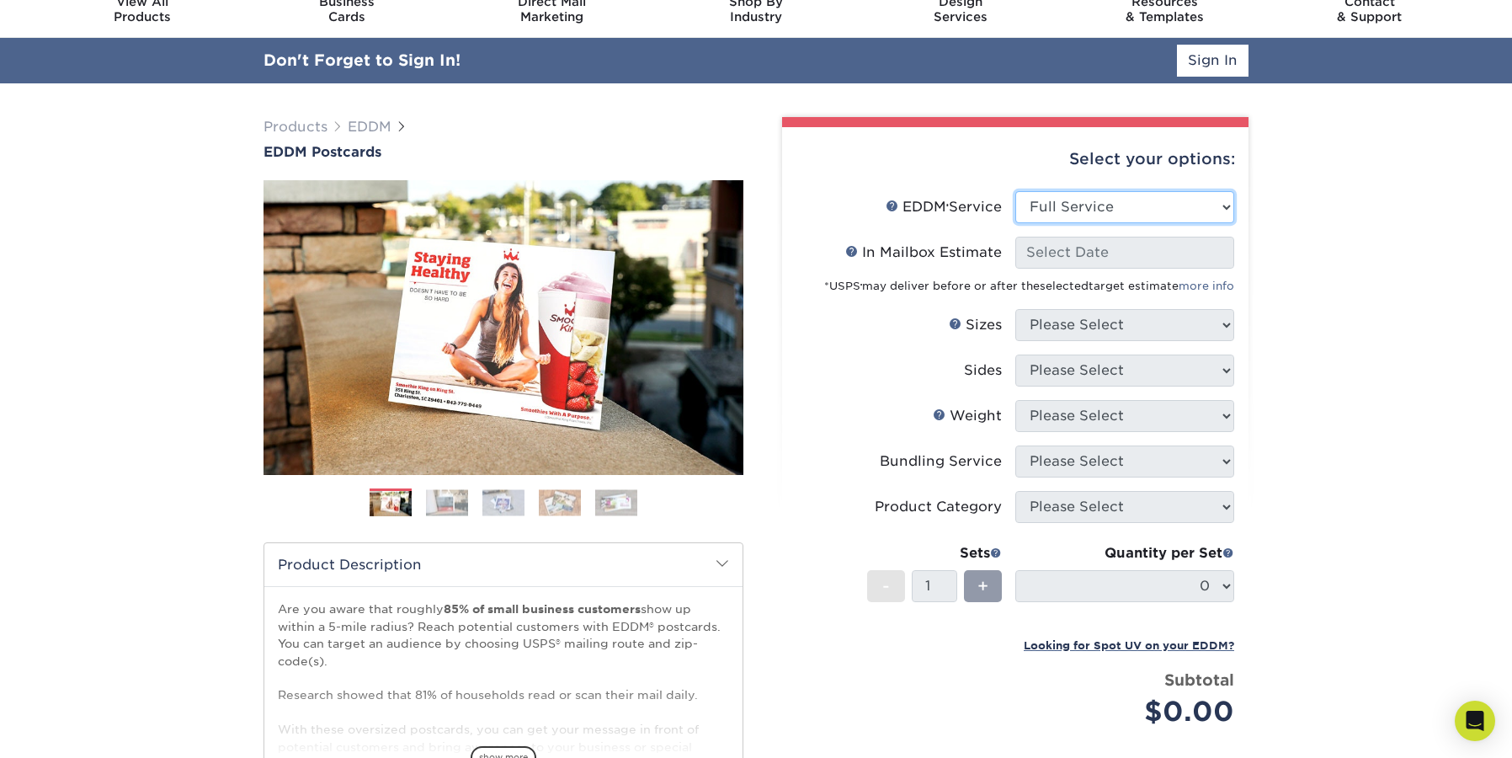
select select "-1"
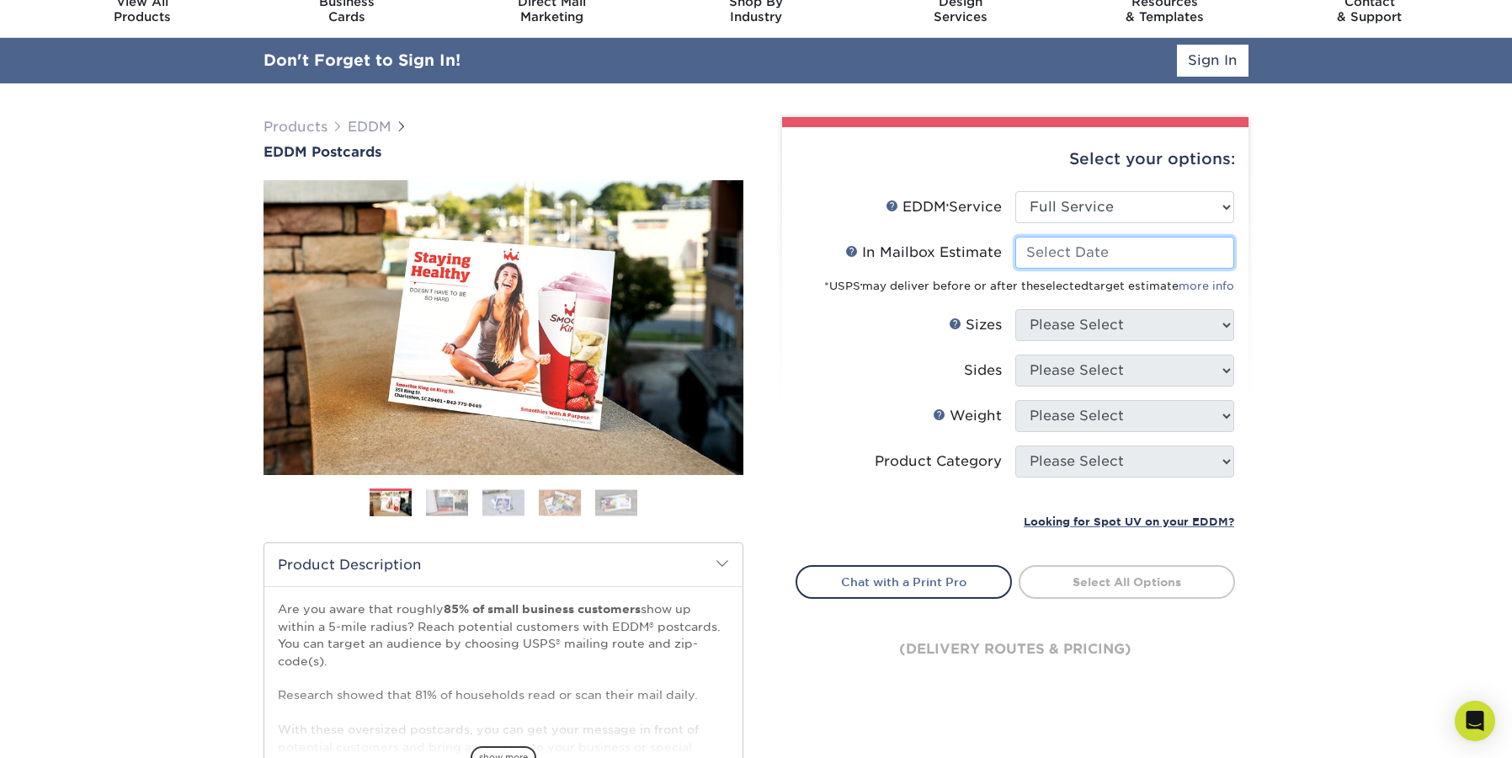
click at [1081, 254] on input "In Mailbox Estimate Help In Mailbox Estimate" at bounding box center [1125, 253] width 219 height 32
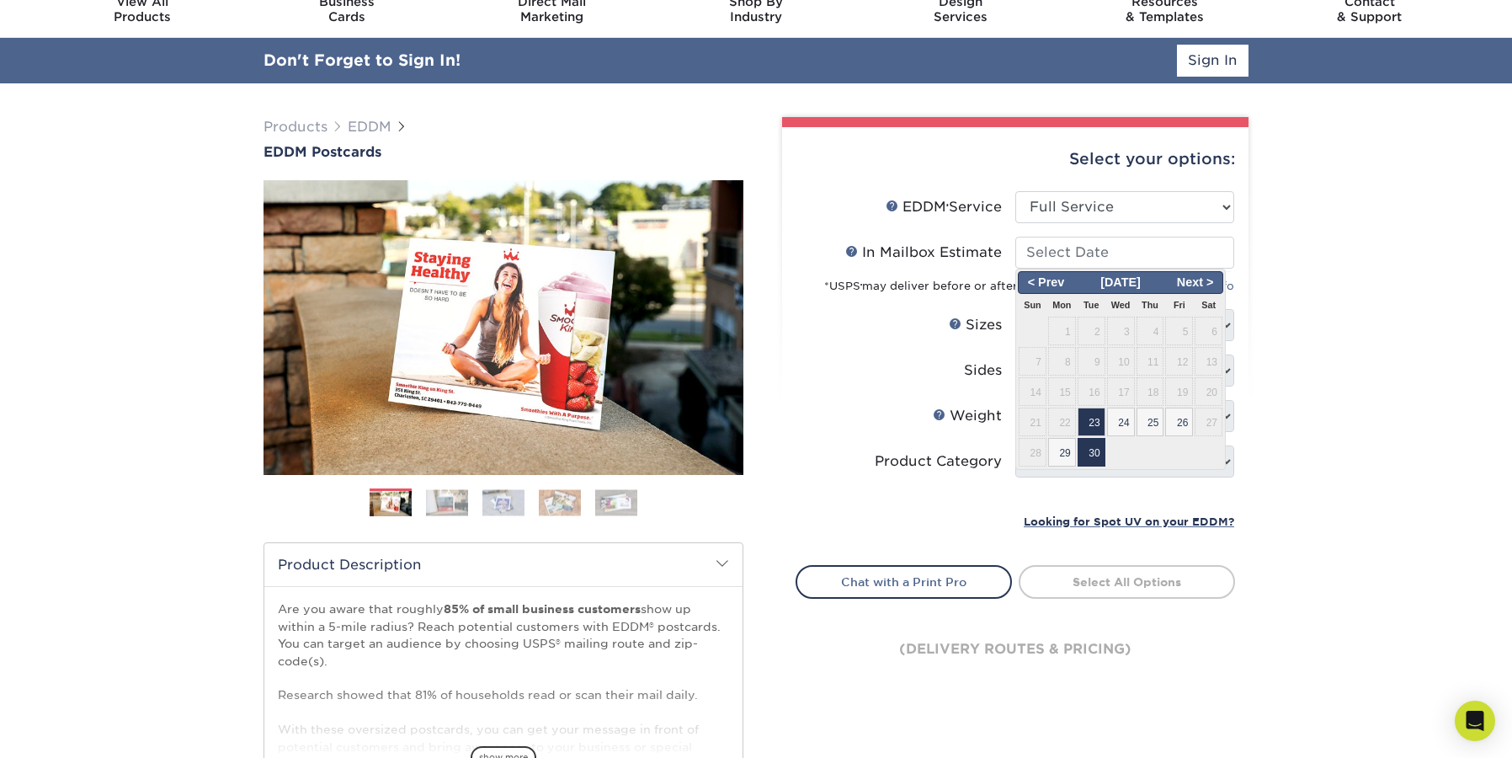
click at [1100, 449] on span "30" at bounding box center [1092, 452] width 28 height 29
type input "2025-09-30"
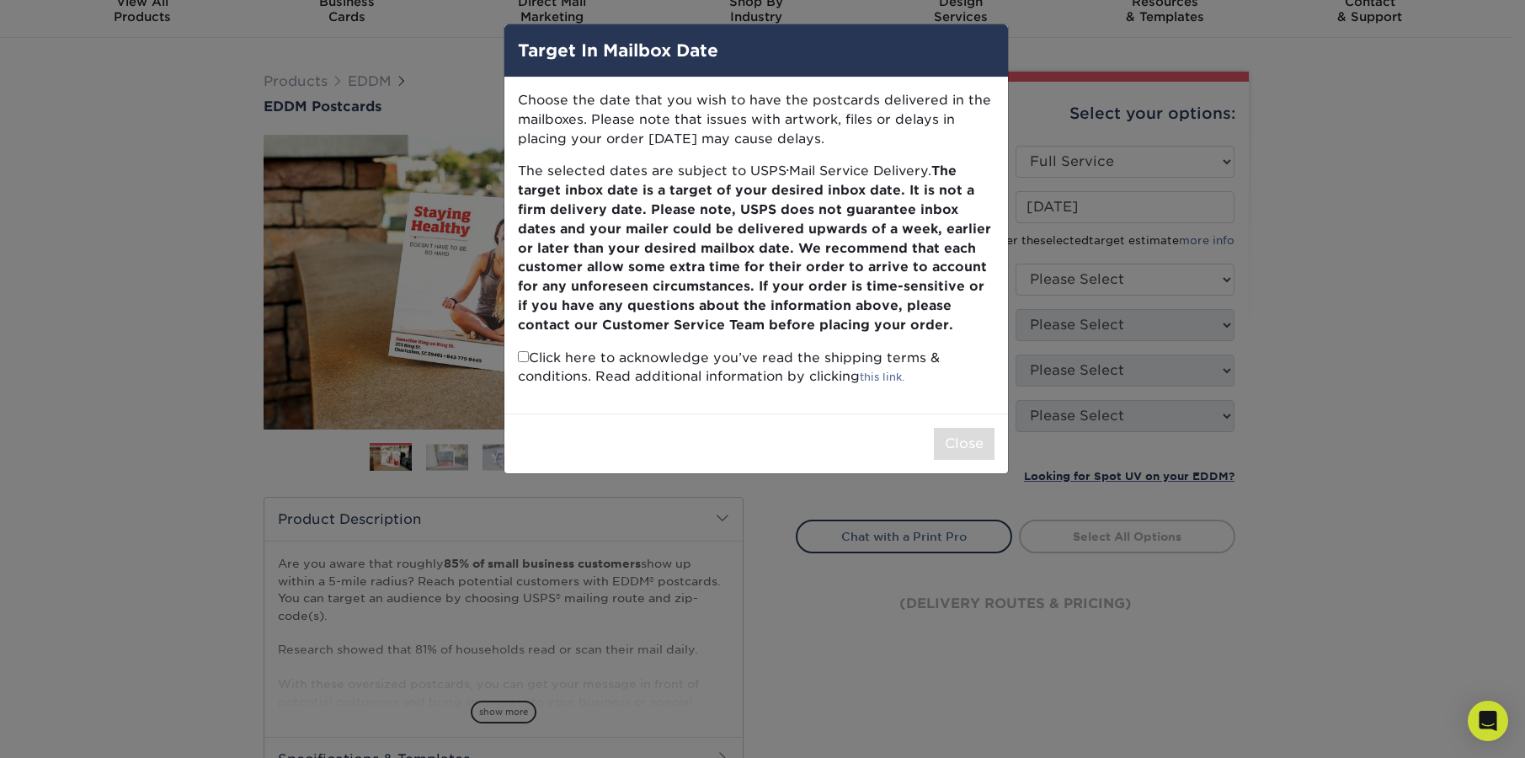
click at [521, 359] on input "checkbox" at bounding box center [523, 356] width 11 height 11
checkbox input "true"
click at [949, 439] on button "Close" at bounding box center [964, 444] width 61 height 32
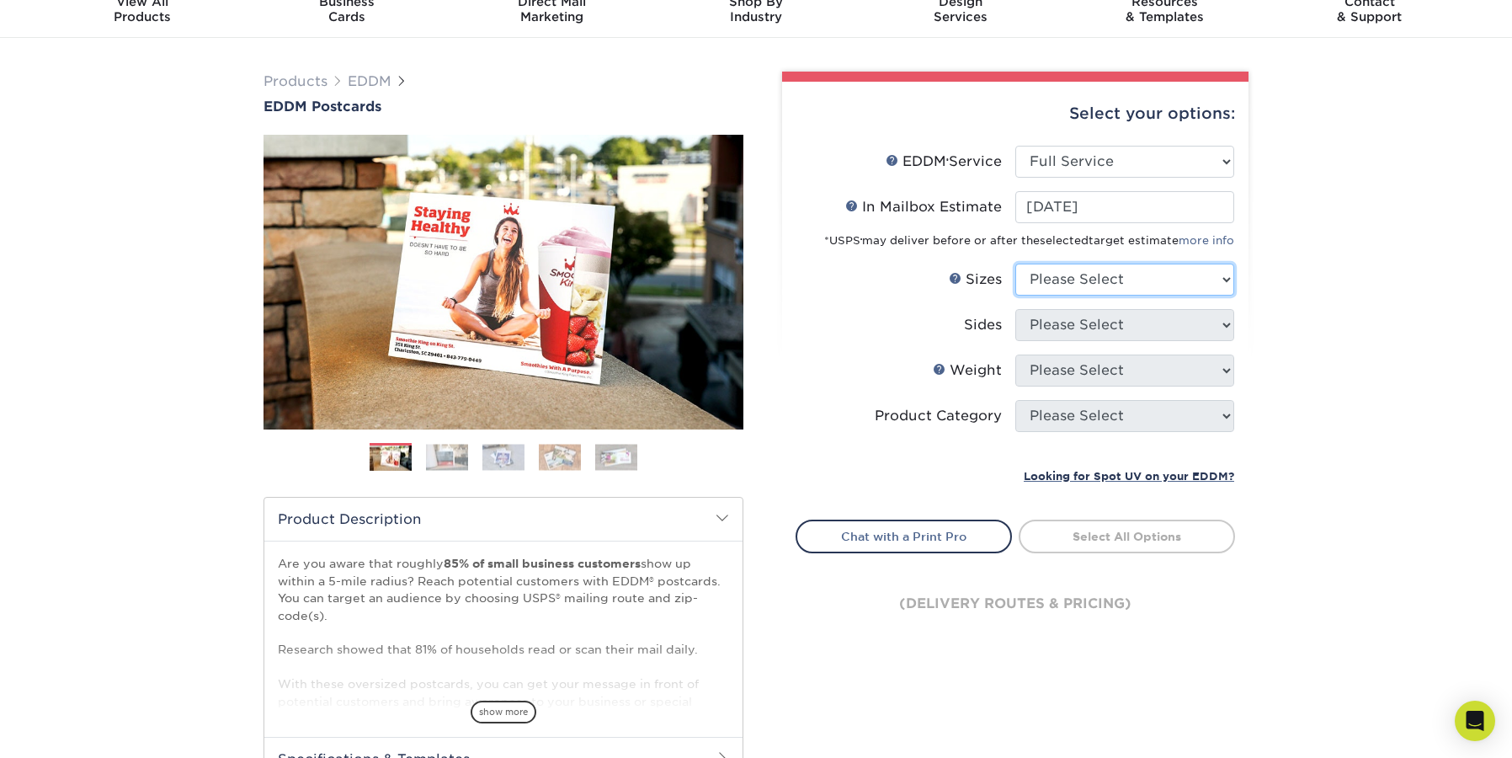
click at [1082, 288] on select "Please Select 4.5" x 12" 6" x 12" 6.5" x 8" 6.5" x 9" 6.5" x 12" 7" x 8.5" 8" x…" at bounding box center [1125, 280] width 219 height 32
select select "6.00x12.00"
click at [1016, 264] on select "Please Select 4.5" x 12" 6" x 12" 6.5" x 8" 6.5" x 9" 6.5" x 12" 7" x 8.5" 8" x…" at bounding box center [1125, 280] width 219 height 32
click at [1067, 328] on select "Please Select Print Both Sides Print Front Only" at bounding box center [1125, 325] width 219 height 32
select select "13abbda7-1d64-4f25-8bb2-c179b224825d"
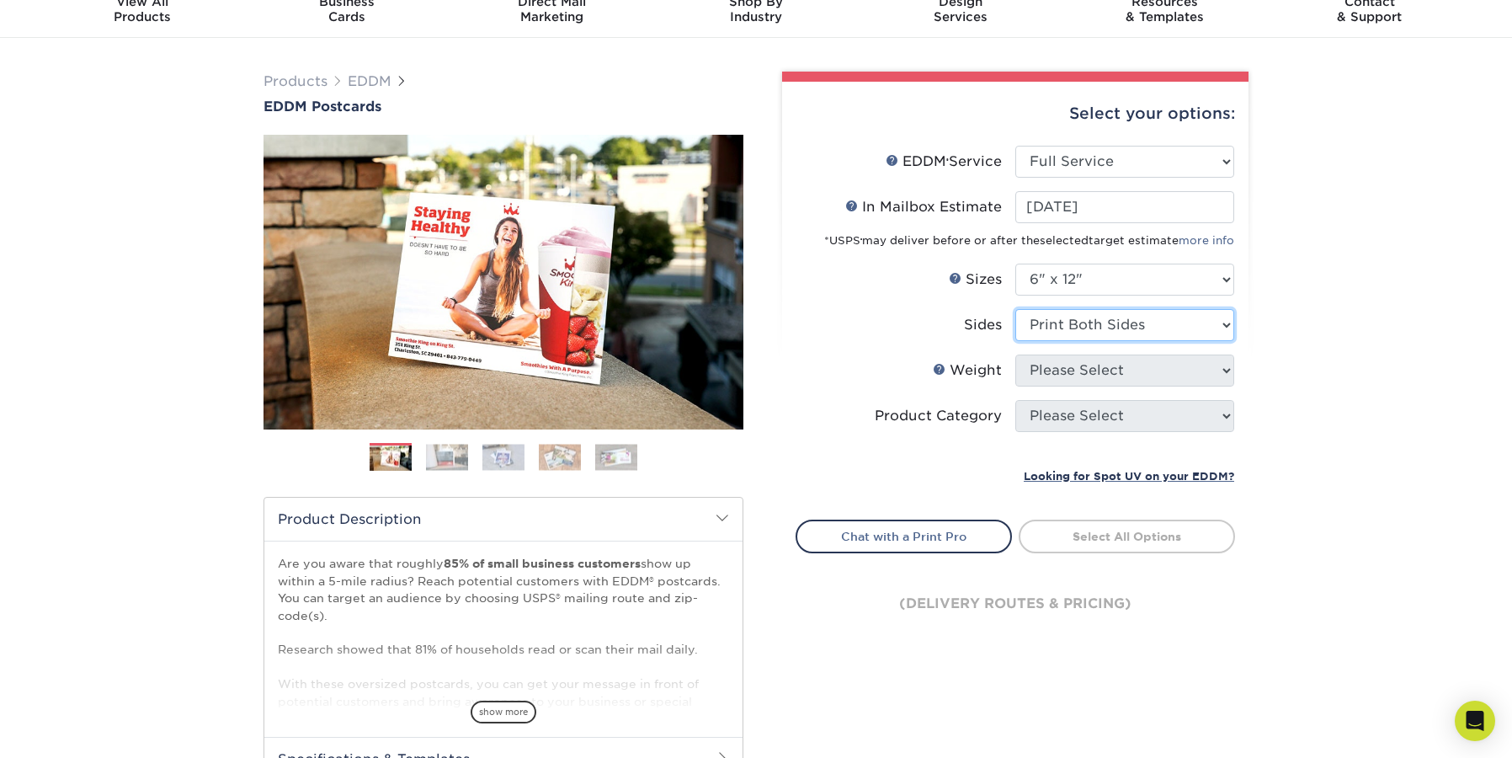
click at [1016, 309] on select "Please Select Print Both Sides Print Front Only" at bounding box center [1125, 325] width 219 height 32
click at [1066, 381] on select "Please Select 14PT 16PT" at bounding box center [1125, 371] width 219 height 32
select select "14PT"
click at [1016, 355] on select "Please Select 14PT 16PT" at bounding box center [1125, 371] width 219 height 32
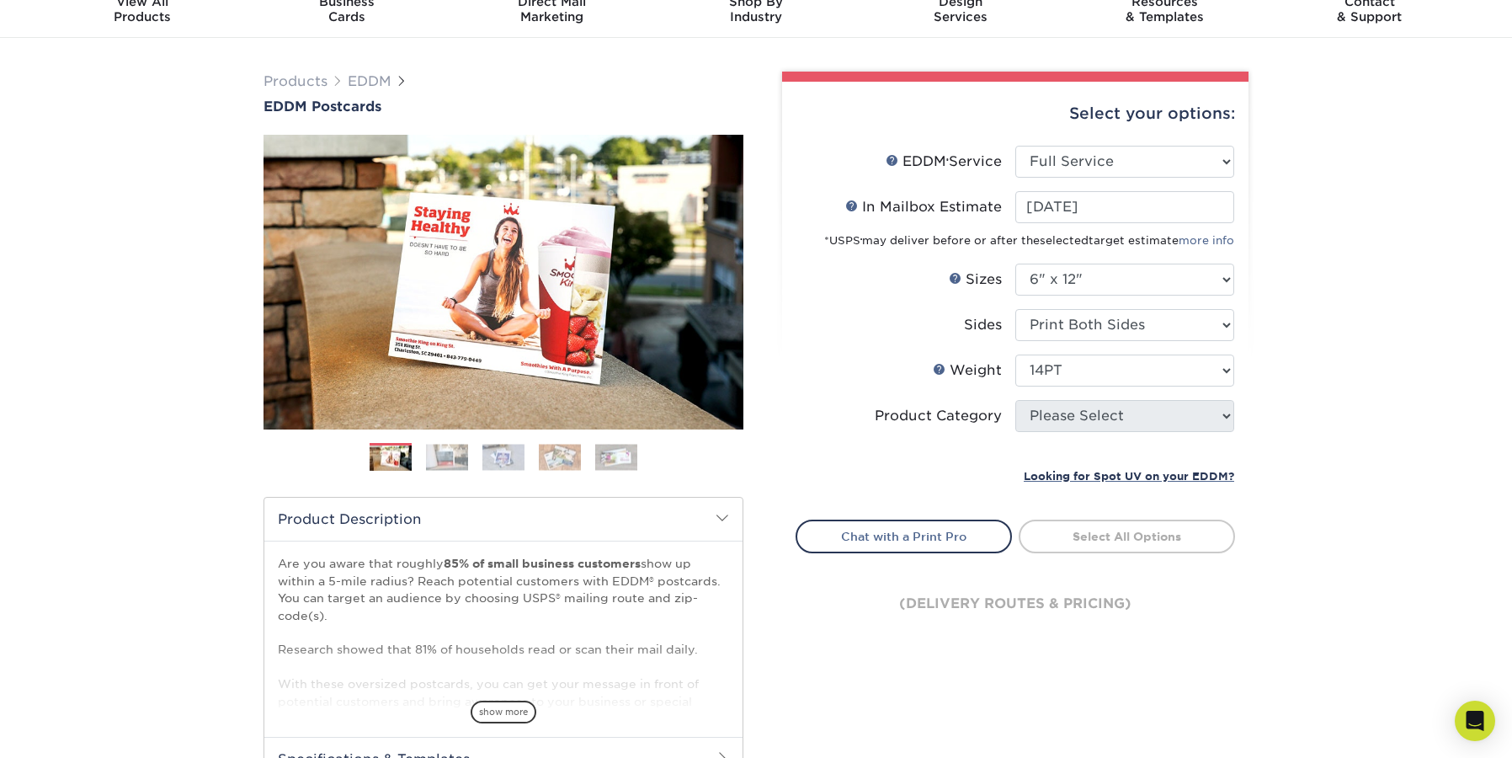
click at [0, 0] on select at bounding box center [0, 0] width 0 height 0
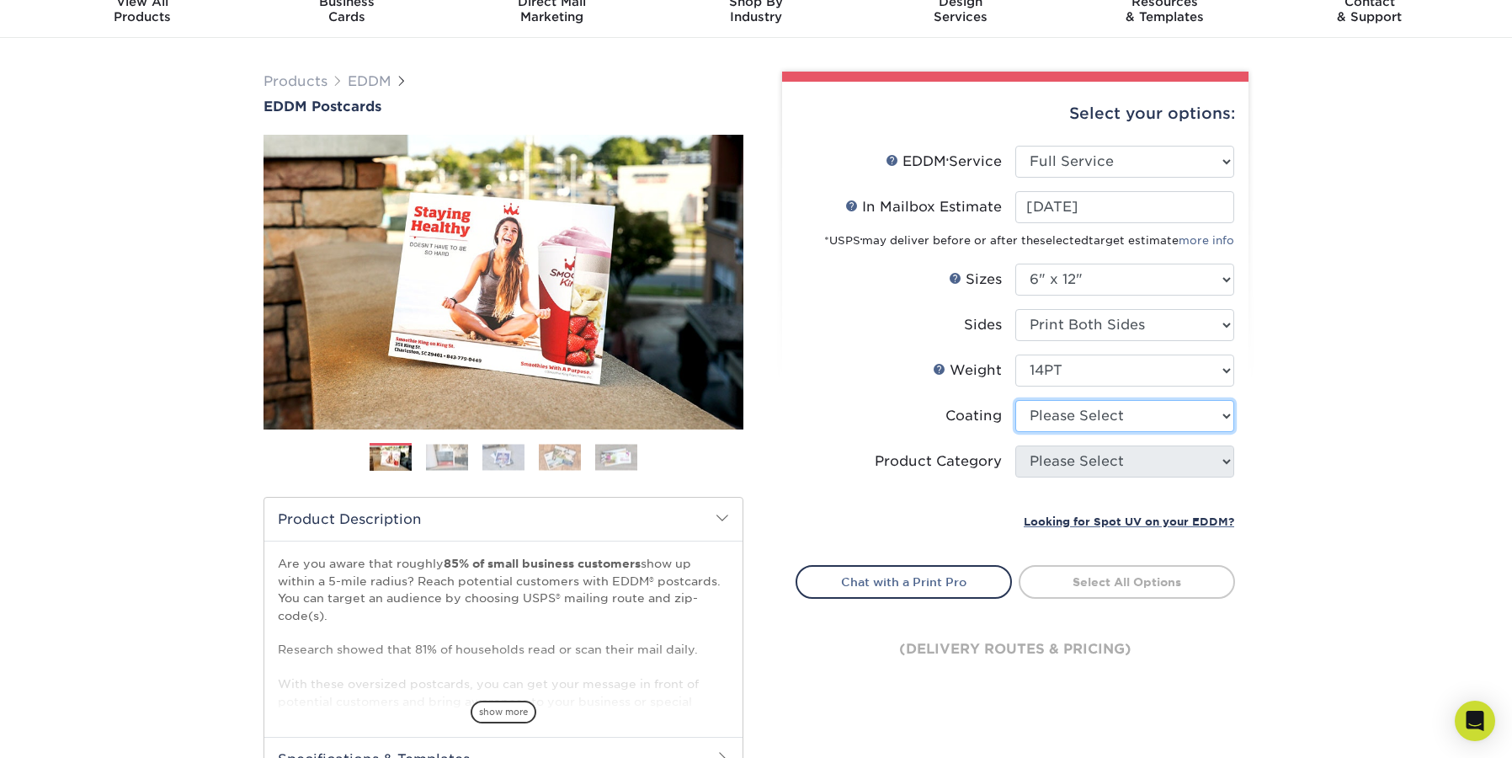
select select "121bb7b5-3b4d-429f-bd8d-bbf80e953313"
click at [1016, 400] on select at bounding box center [1125, 416] width 219 height 32
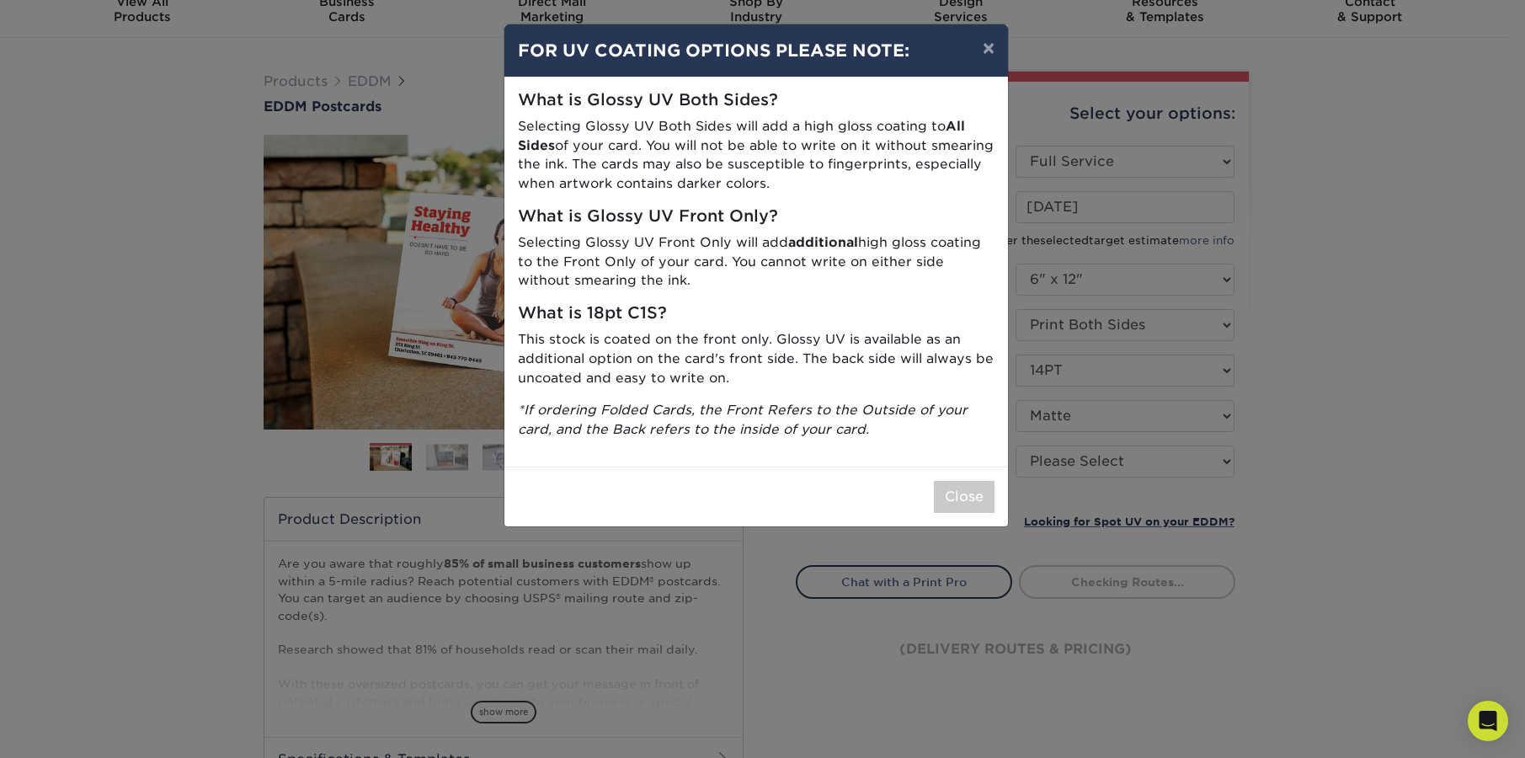
click at [1084, 474] on div "× FOR UV COATING OPTIONS PLEASE NOTE: What is Glossy UV Both Sides? Selecting G…" at bounding box center [762, 379] width 1525 height 758
click at [959, 500] on button "Close" at bounding box center [964, 497] width 61 height 32
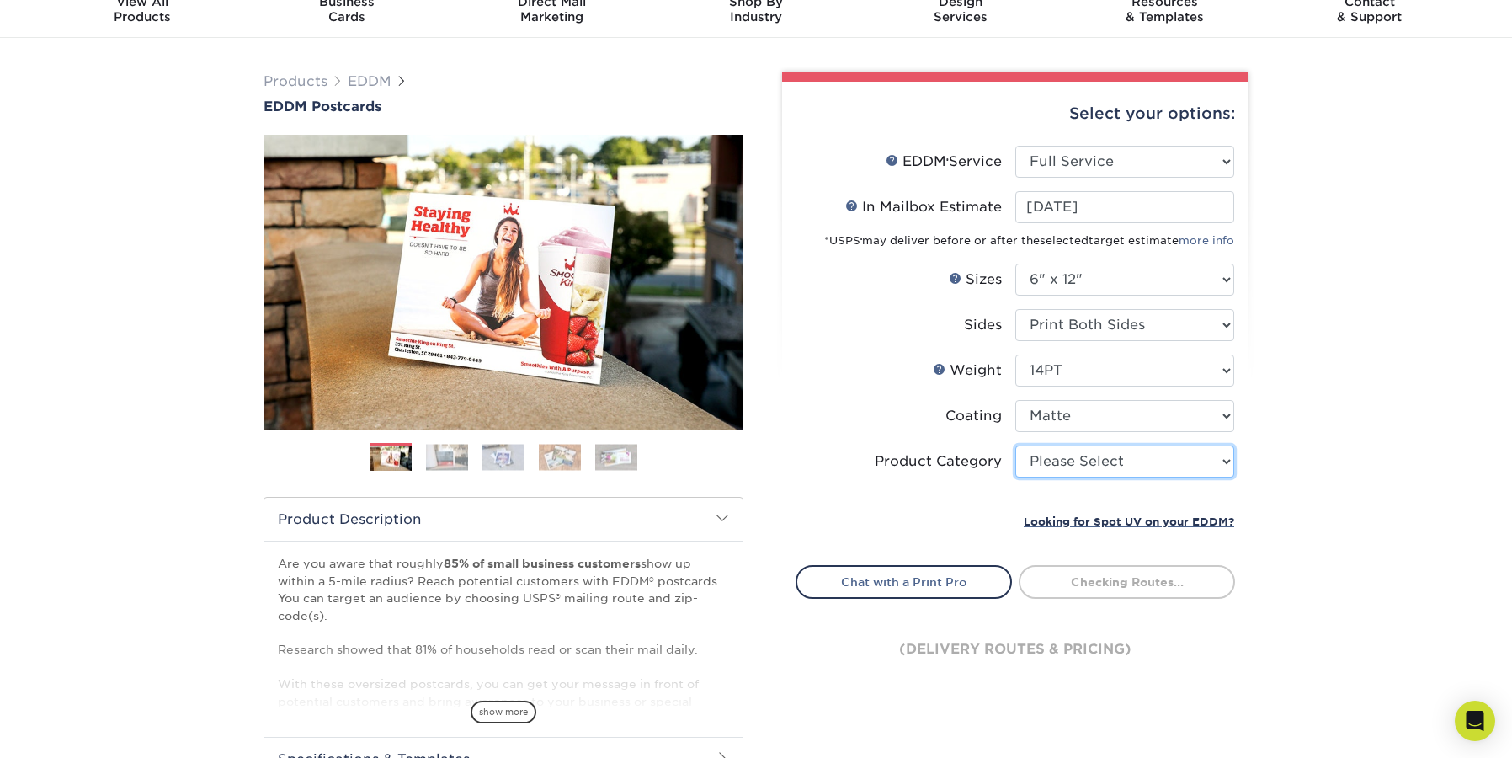
click at [1060, 450] on select "Please Select Postcards" at bounding box center [1125, 461] width 219 height 32
select select "9b7272e0-d6c8-4c3c-8e97-d3a1bcdab858"
click at [1016, 445] on select "Please Select Postcards" at bounding box center [1125, 461] width 219 height 32
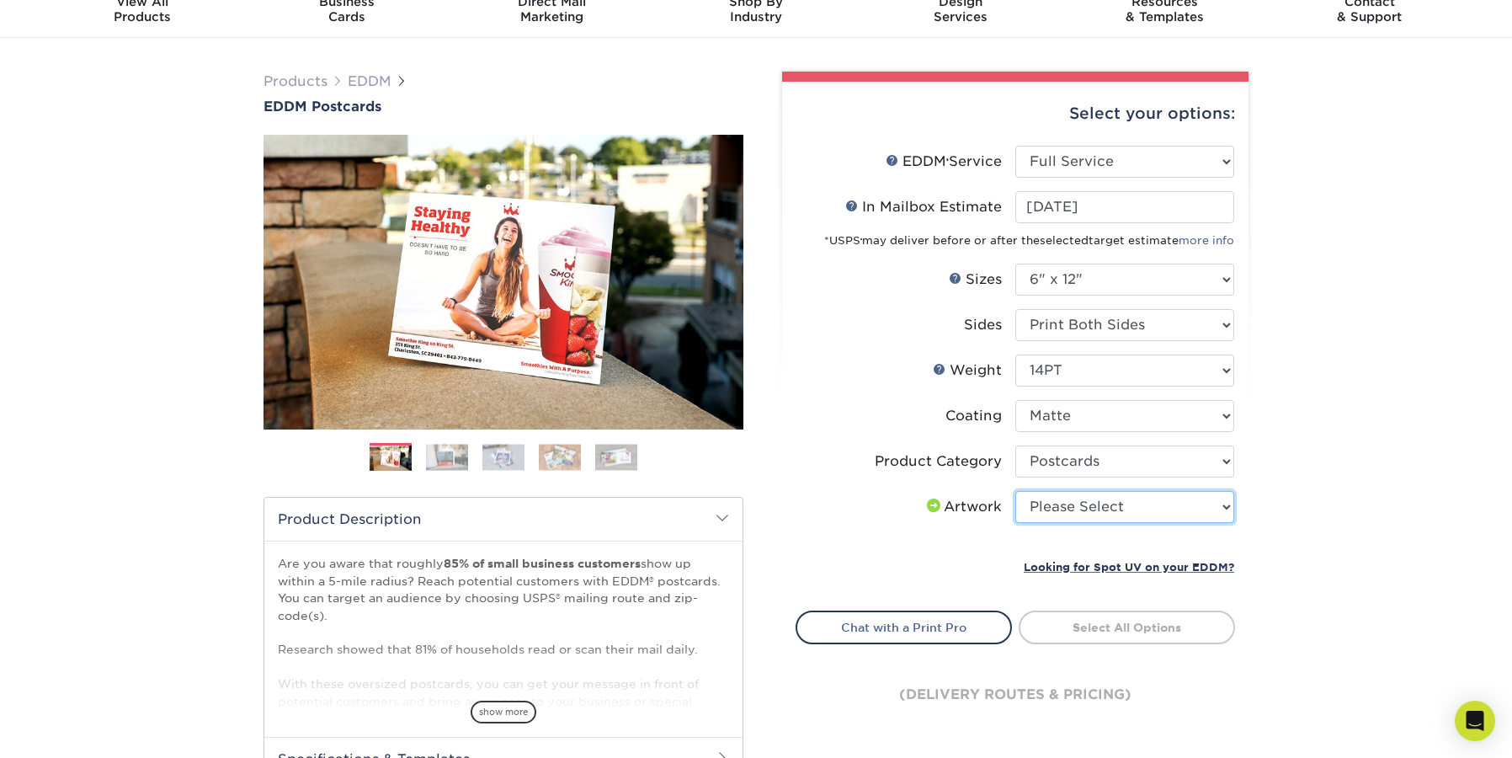
click at [1080, 494] on select "Please Select I will upload files I need a design - $150" at bounding box center [1125, 507] width 219 height 32
click at [1016, 491] on select "Please Select I will upload files I need a design - $150" at bounding box center [1125, 507] width 219 height 32
click at [1085, 518] on select "Please Select I will upload files I need a design - $150" at bounding box center [1125, 507] width 219 height 32
select select "upload"
click at [1016, 491] on select "Please Select I will upload files I need a design - $150" at bounding box center [1125, 507] width 219 height 32
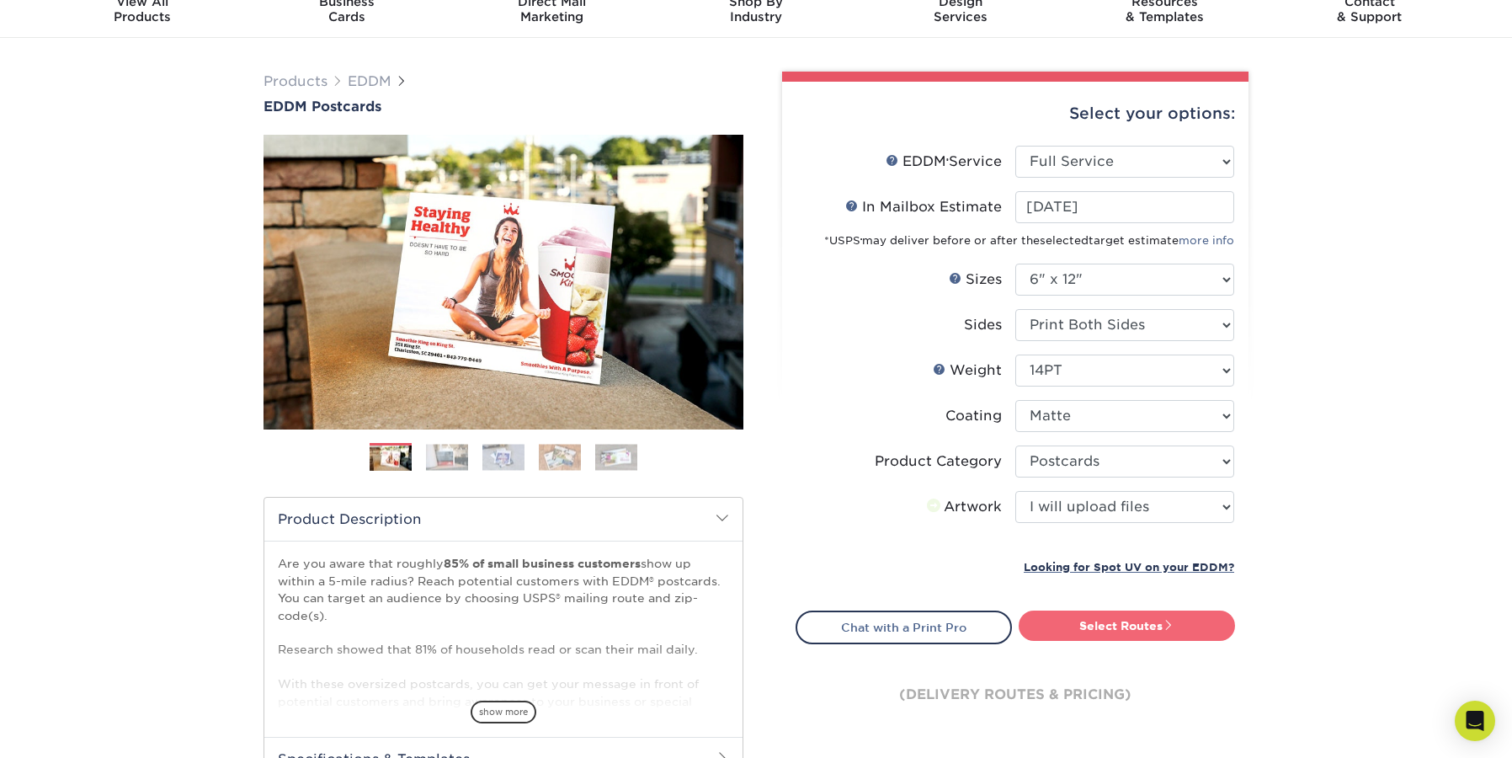
click at [1108, 610] on link "Select Routes" at bounding box center [1127, 625] width 216 height 30
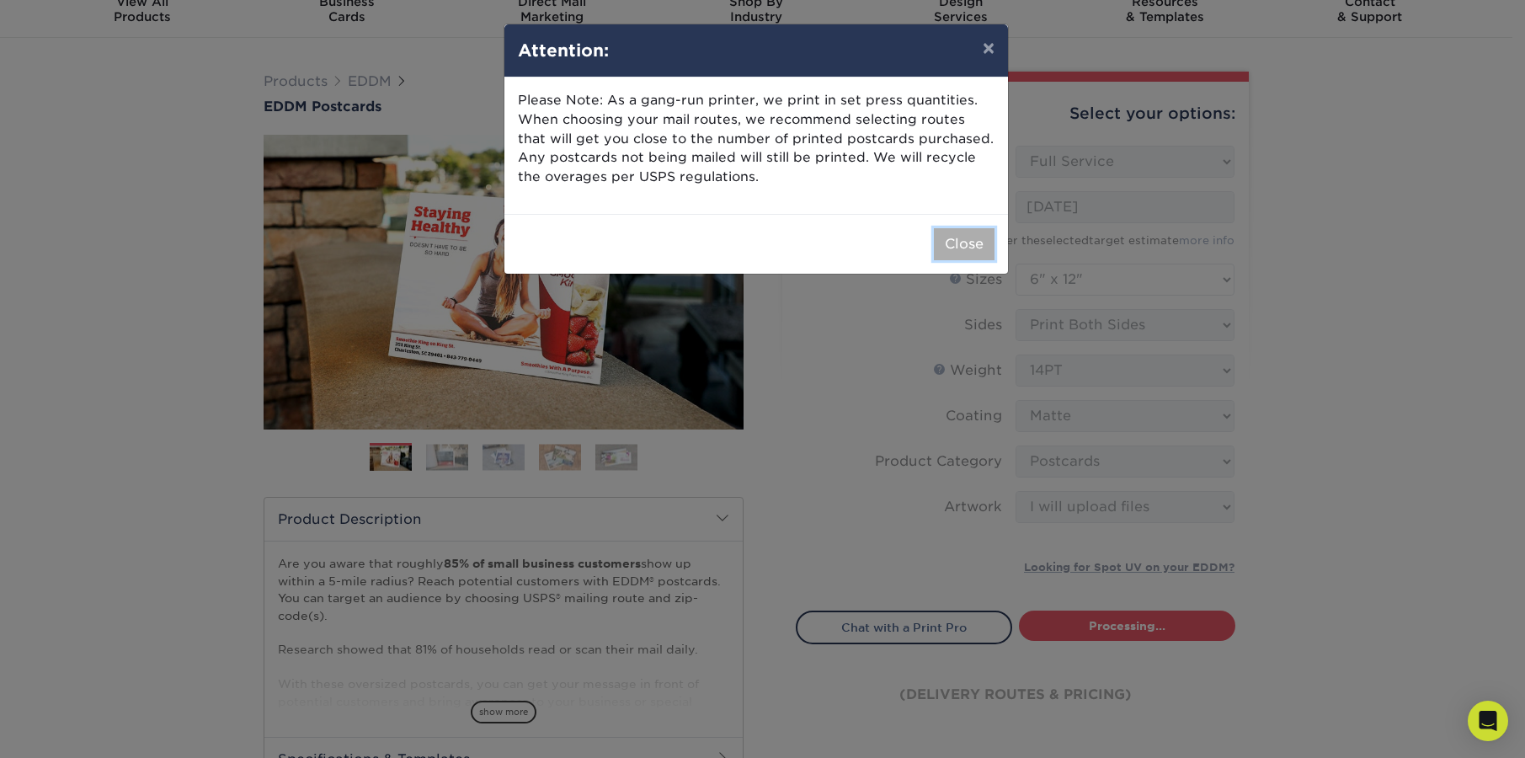
click at [950, 248] on button "Close" at bounding box center [964, 244] width 61 height 32
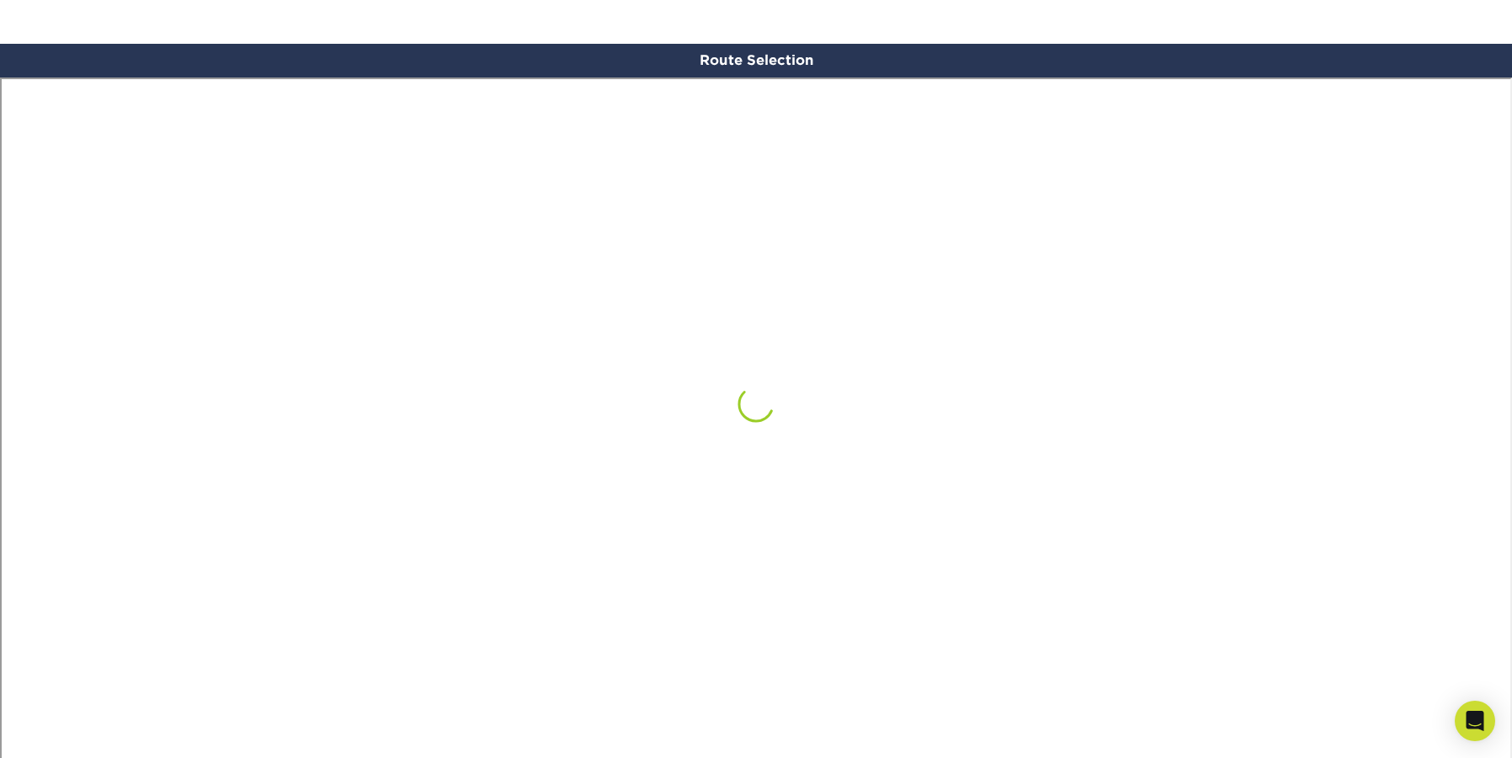
scroll to position [982, 0]
